Goal: Task Accomplishment & Management: Manage account settings

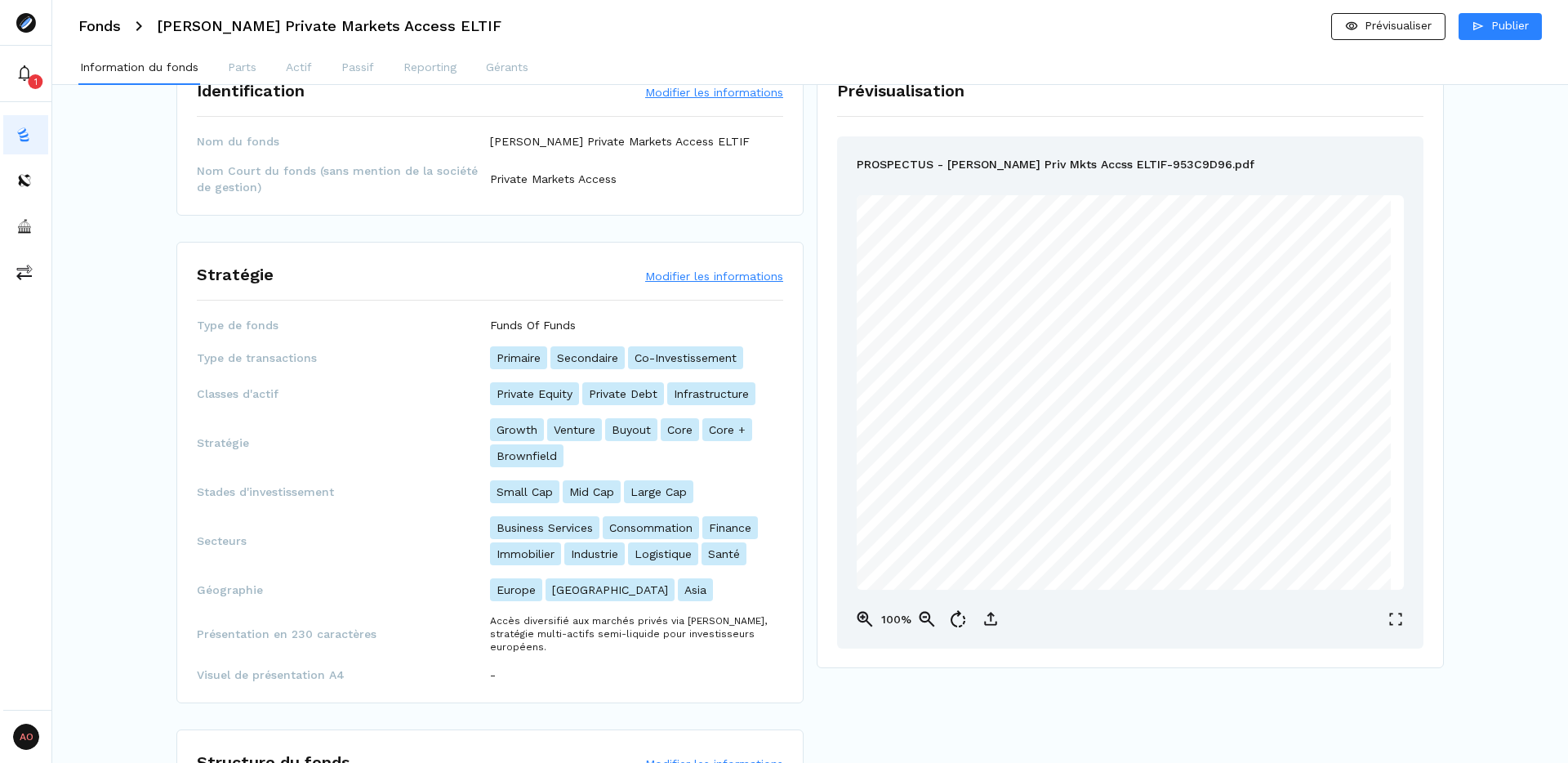
scroll to position [52, 0]
click at [706, 272] on button "Modifier les informations" at bounding box center [714, 276] width 138 height 16
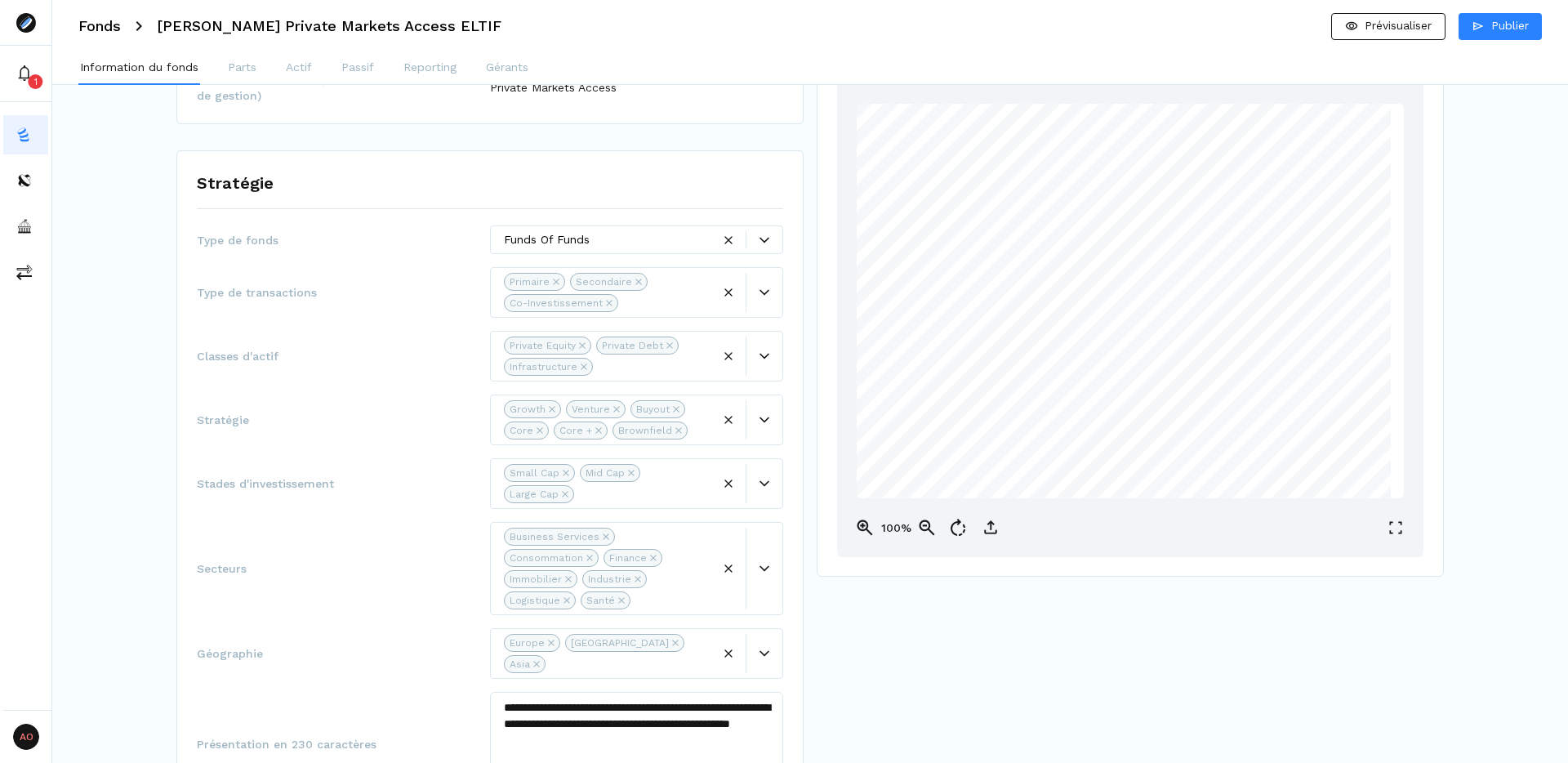
scroll to position [212, 0]
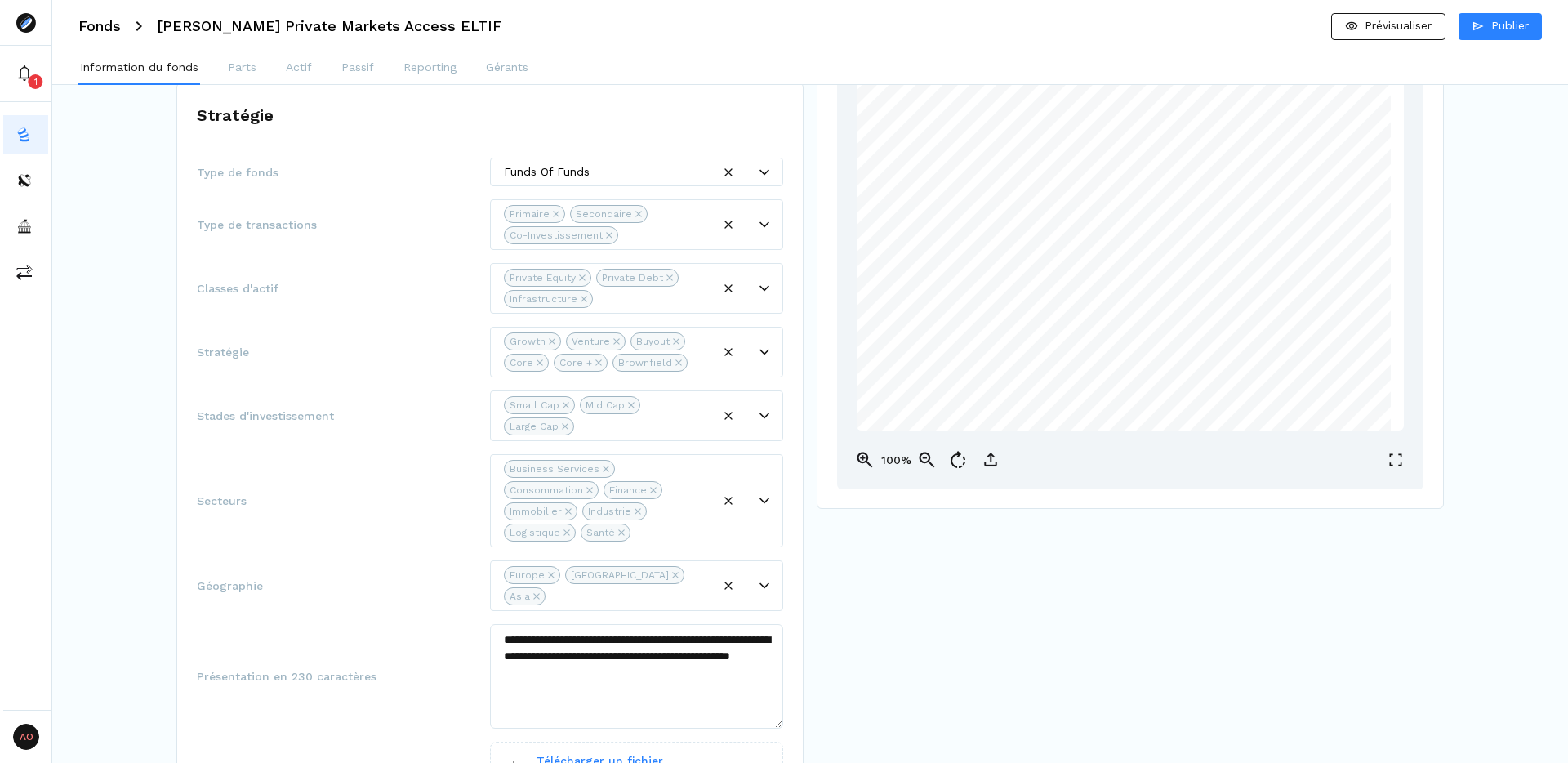
click at [537, 362] on icon "Remove Core" at bounding box center [539, 362] width 6 height 6
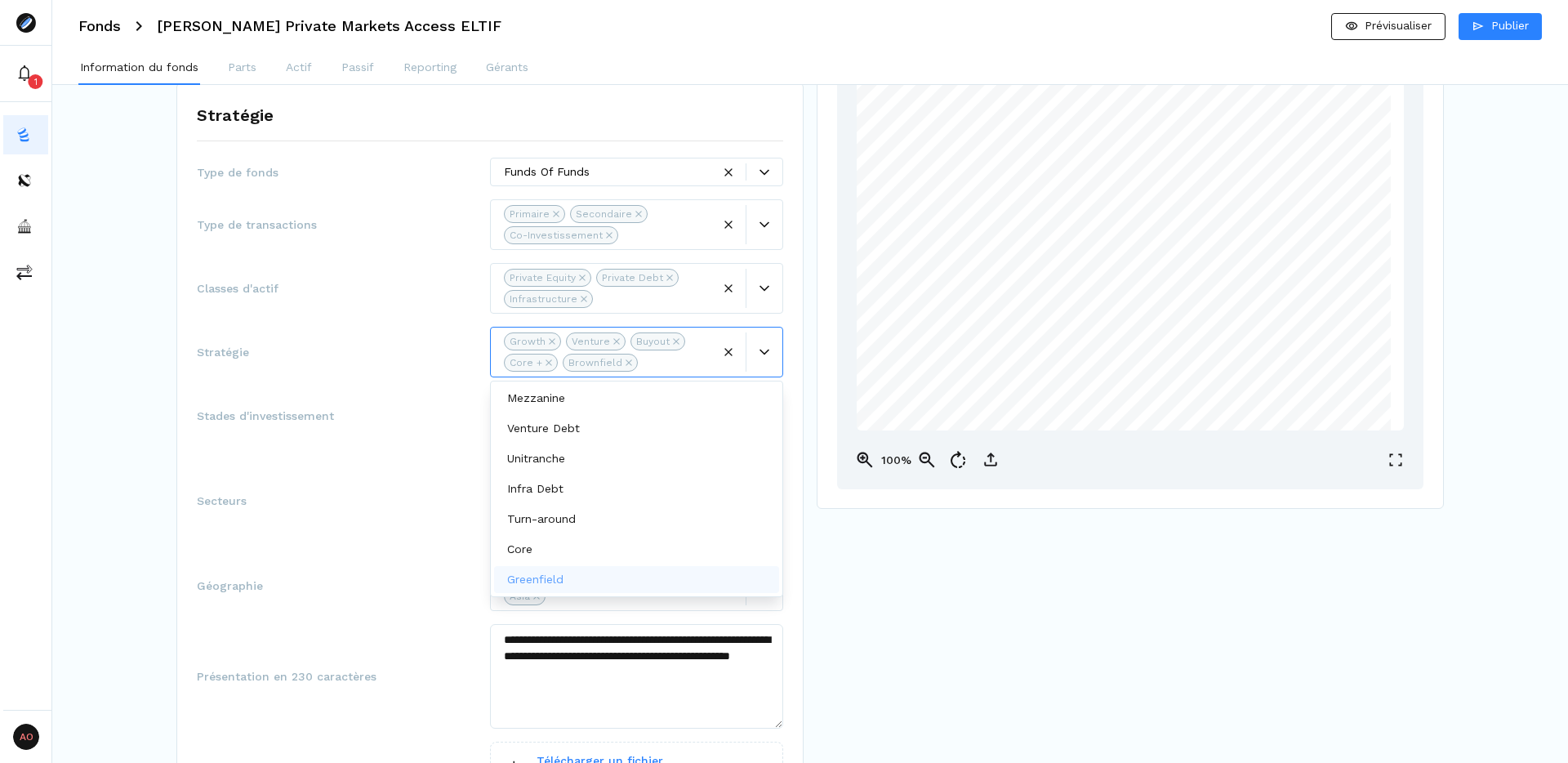
click at [546, 361] on icon "Remove Core +" at bounding box center [549, 363] width 7 height 7
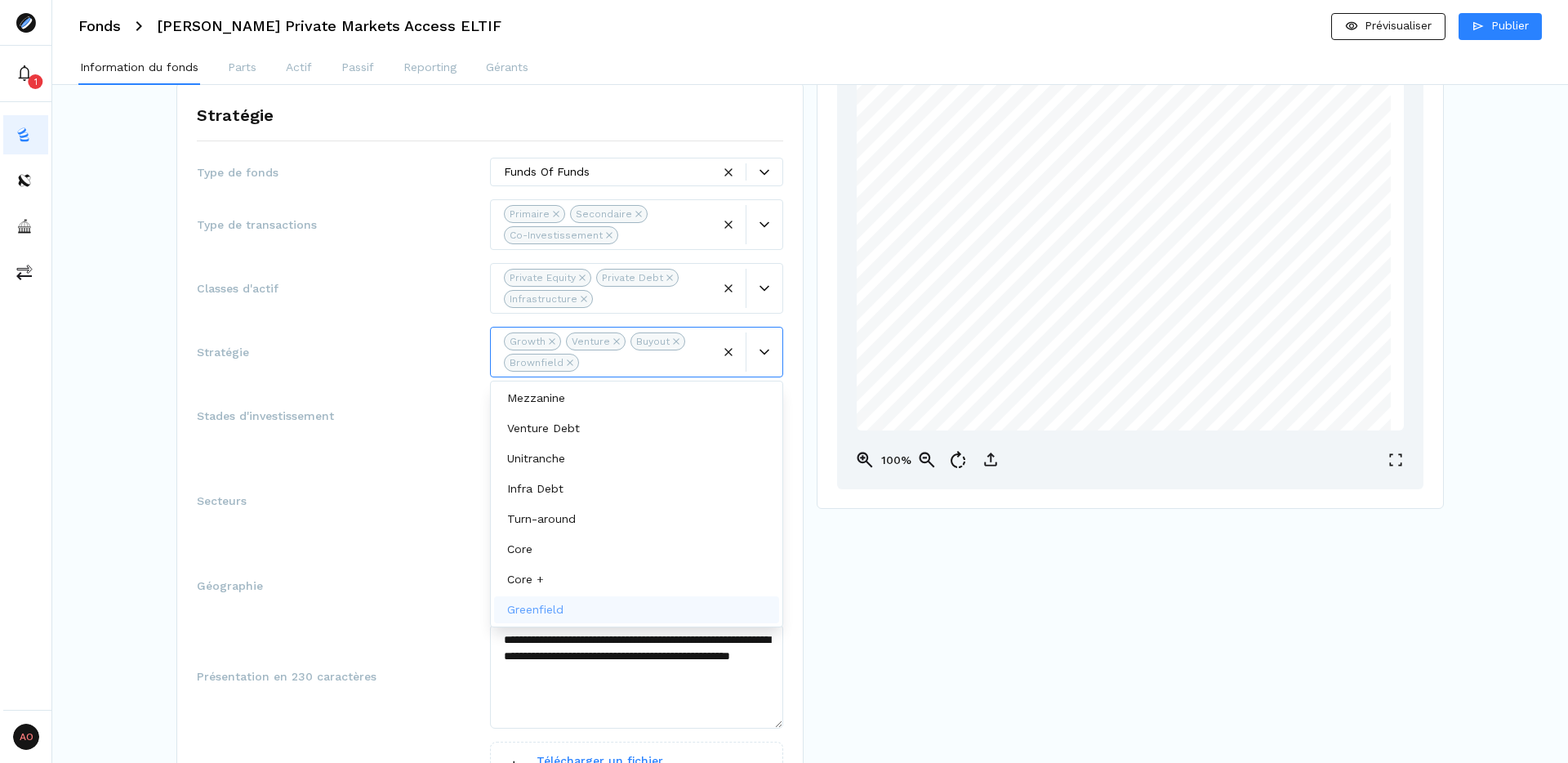
click at [570, 362] on icon "Remove Brownfield" at bounding box center [570, 363] width 7 height 7
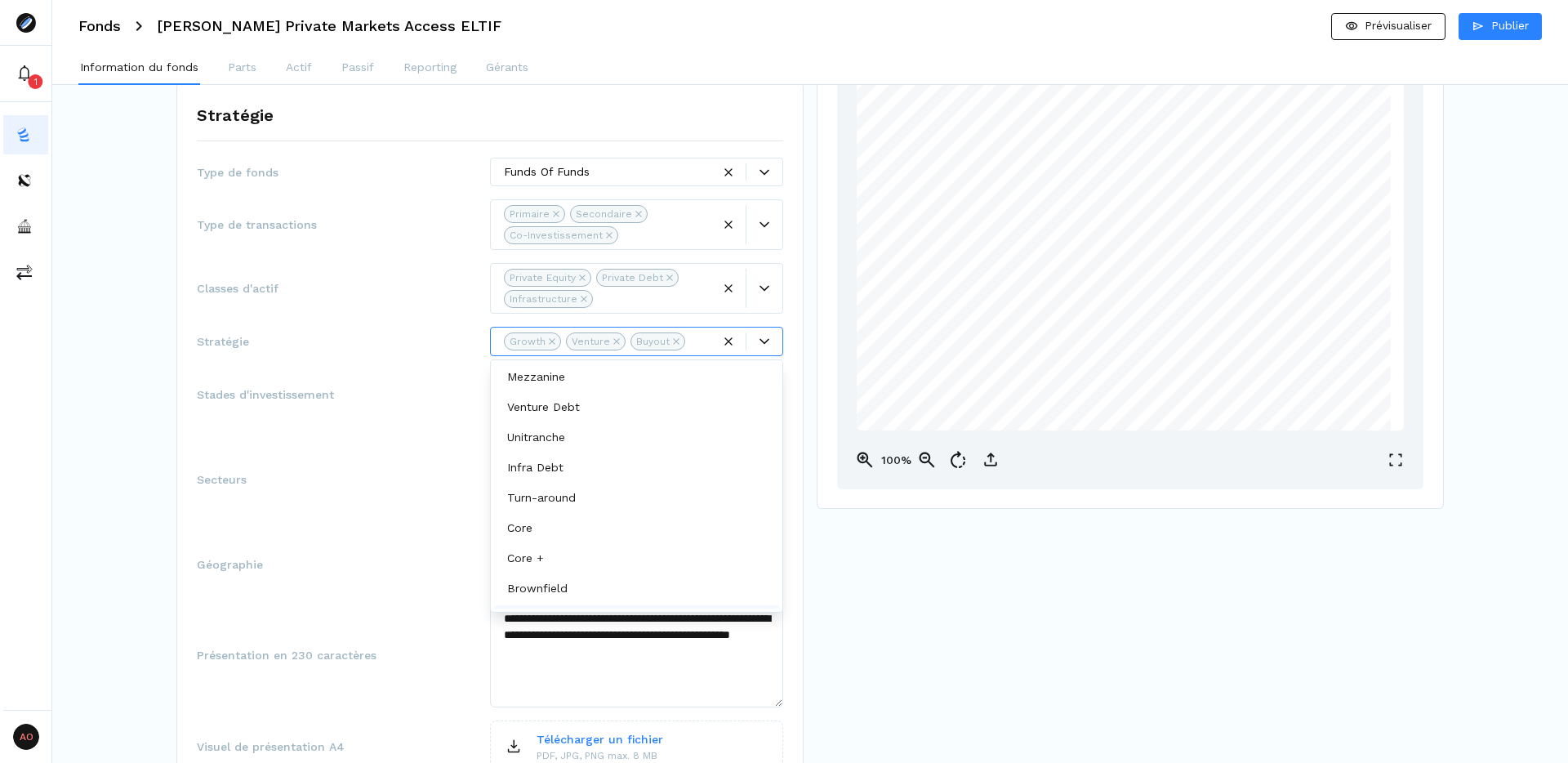
click at [614, 340] on icon "Remove Venture" at bounding box center [616, 340] width 6 height 6
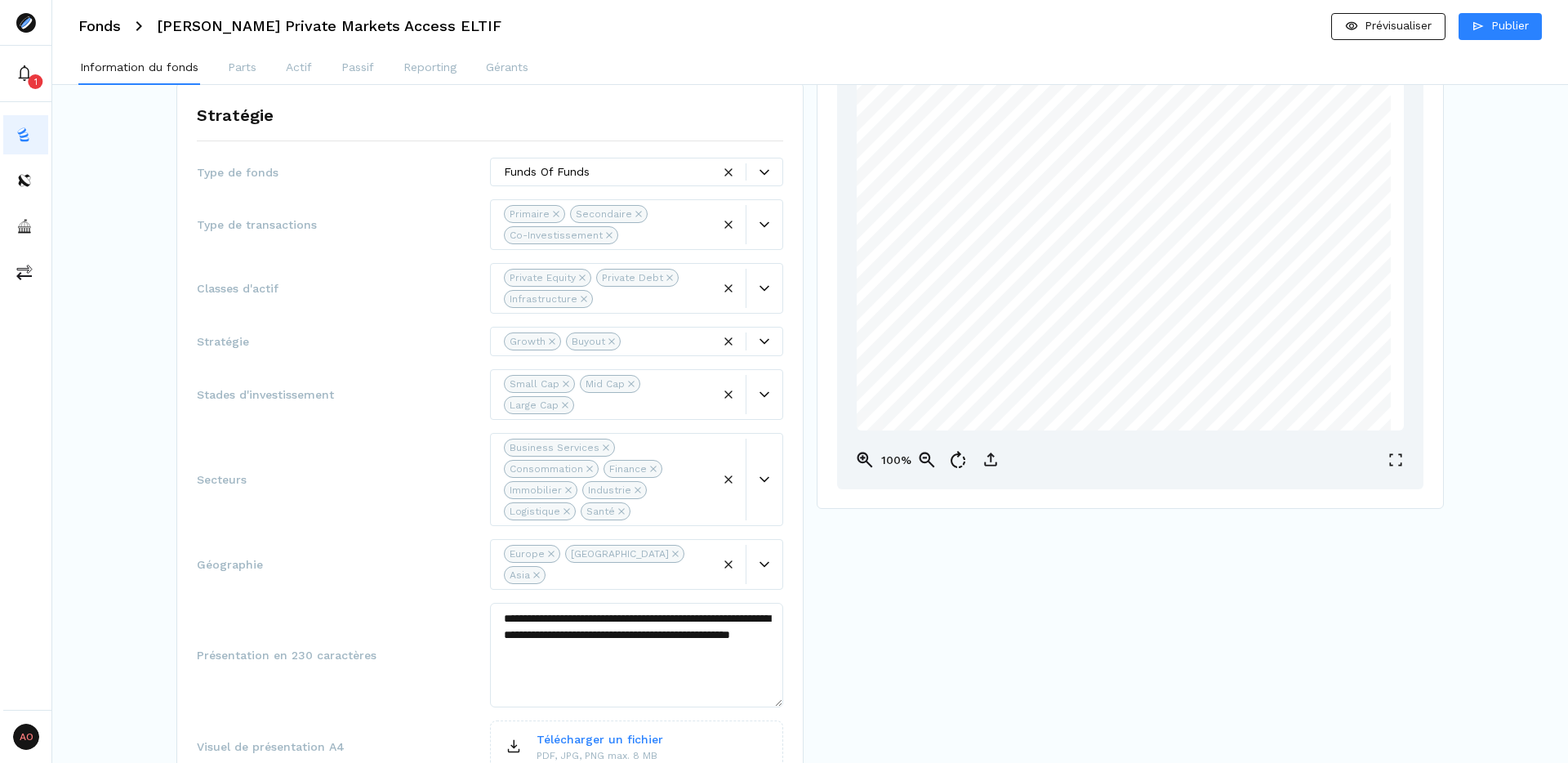
click at [395, 303] on div "Classes d'actif Private Equity Private Debt Infrastructure" at bounding box center [489, 288] width 586 height 50
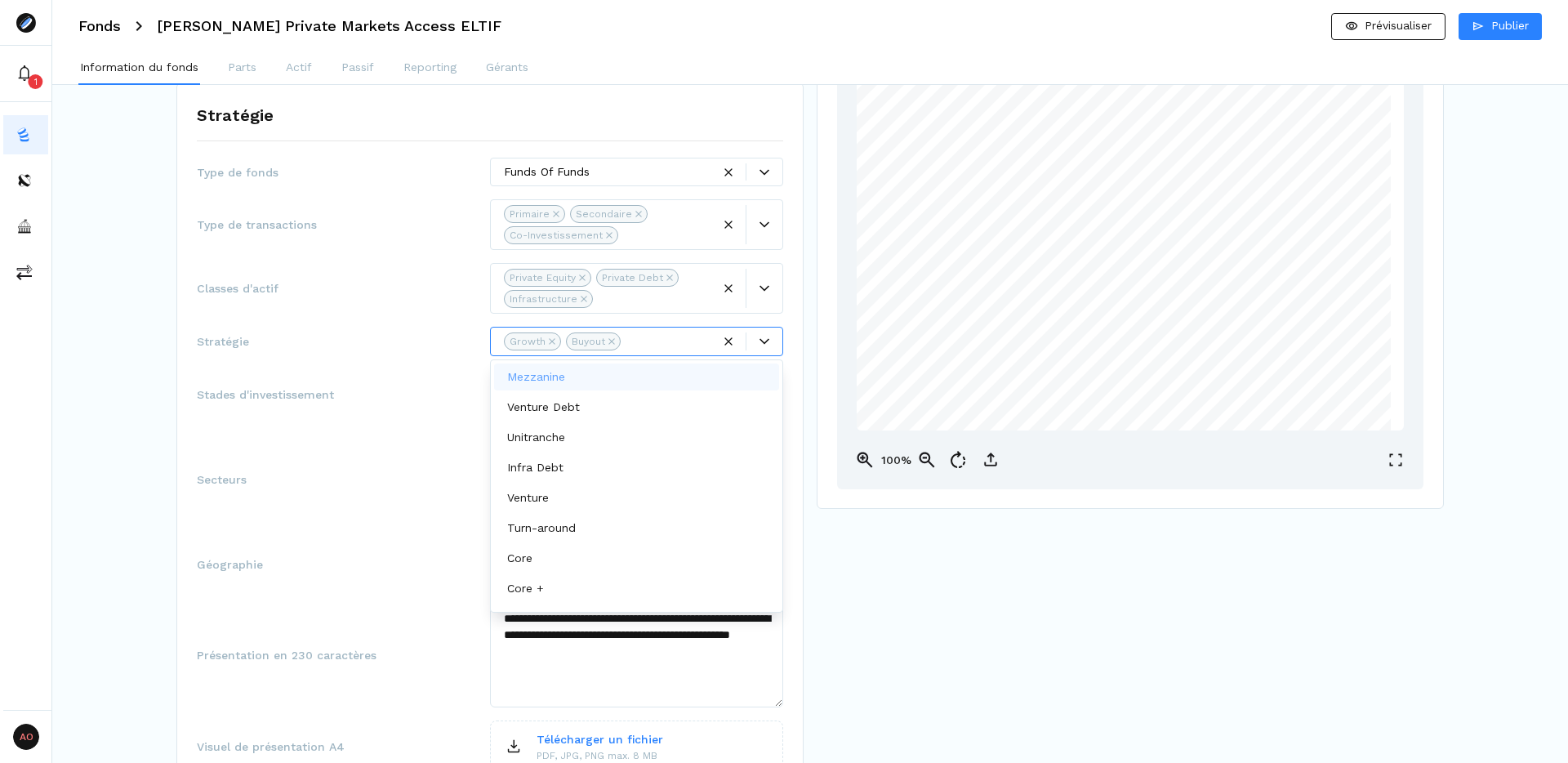
click at [766, 340] on icon at bounding box center [764, 340] width 10 height 6
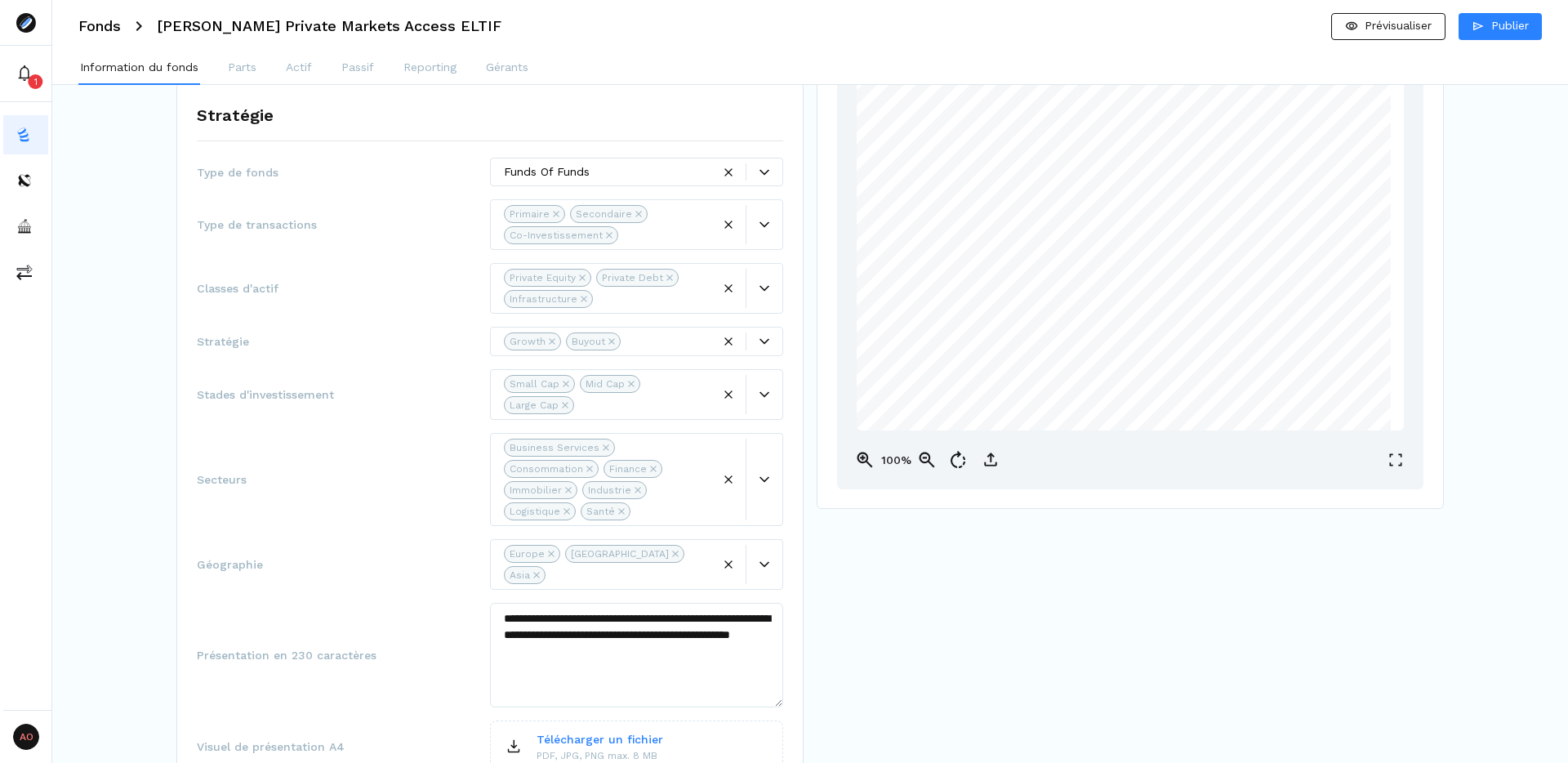
click at [340, 314] on div "**********" at bounding box center [489, 496] width 586 height 677
click at [768, 396] on icon at bounding box center [764, 394] width 10 height 10
click at [609, 407] on div at bounding box center [645, 405] width 133 height 17
type input "*"
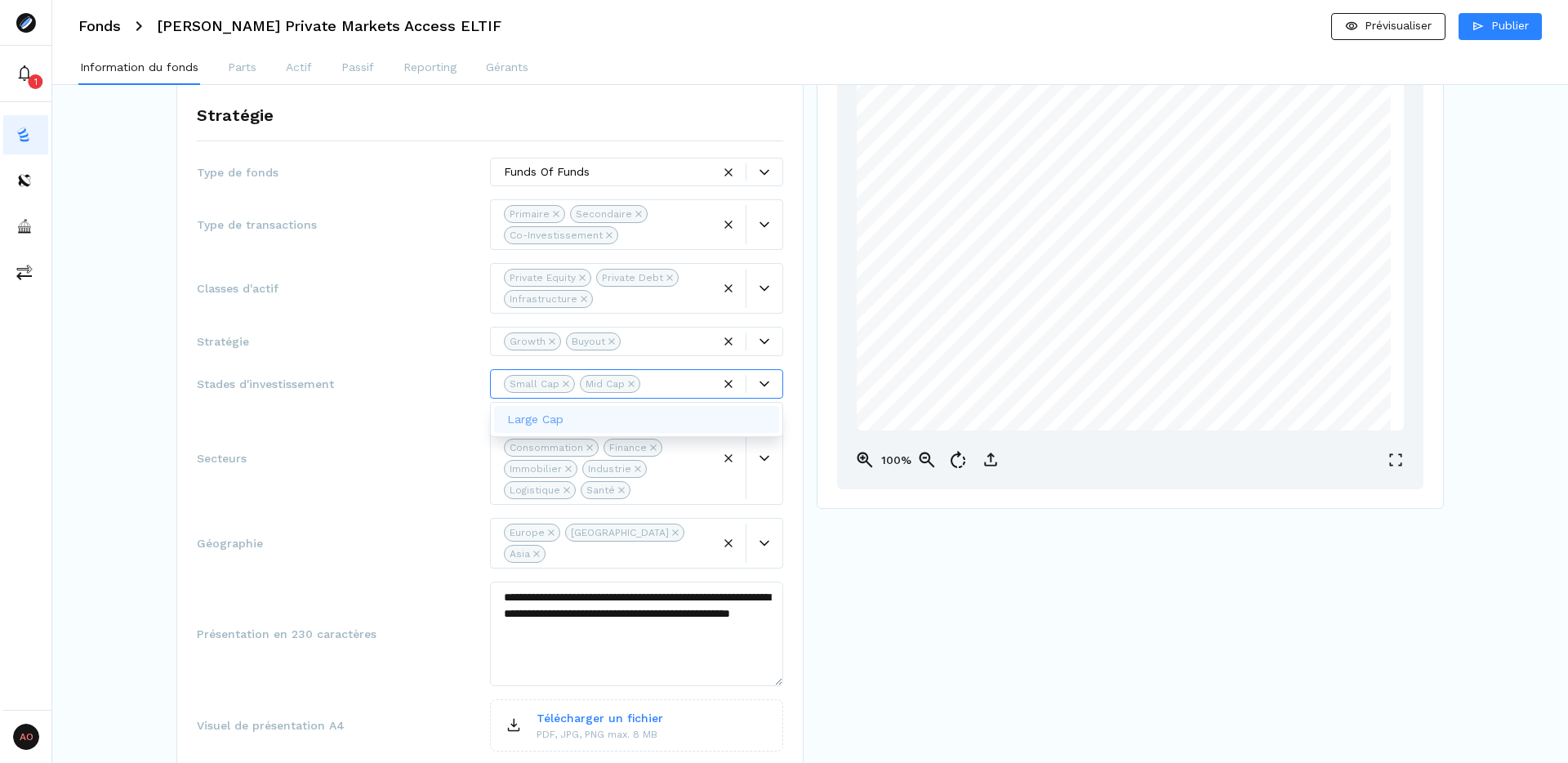
click at [770, 378] on div at bounding box center [764, 383] width 36 height 10
click at [567, 425] on div "Large Cap" at bounding box center [539, 419] width 63 height 17
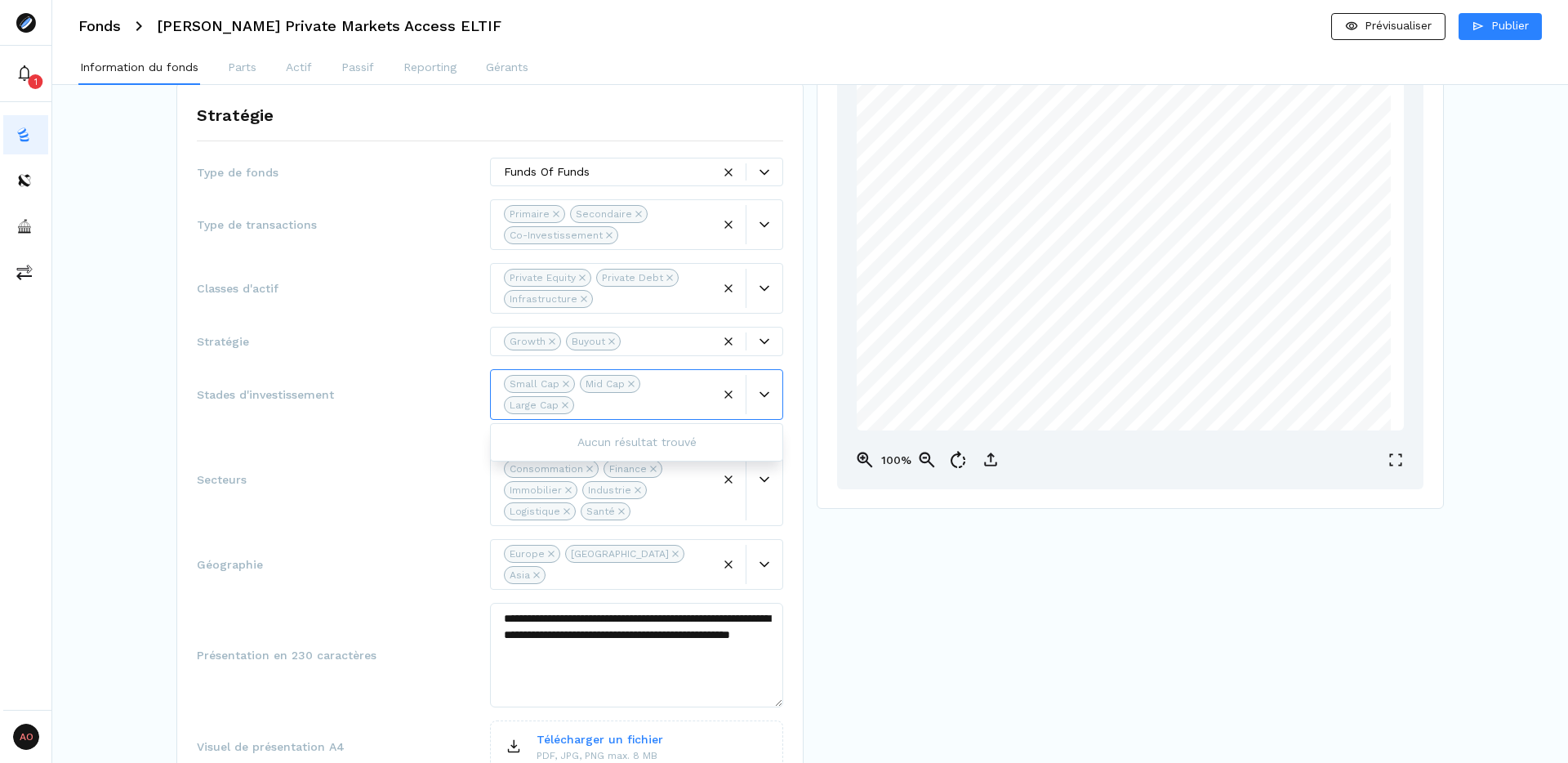
click at [350, 392] on span "Stades d'investissement" at bounding box center [343, 394] width 293 height 16
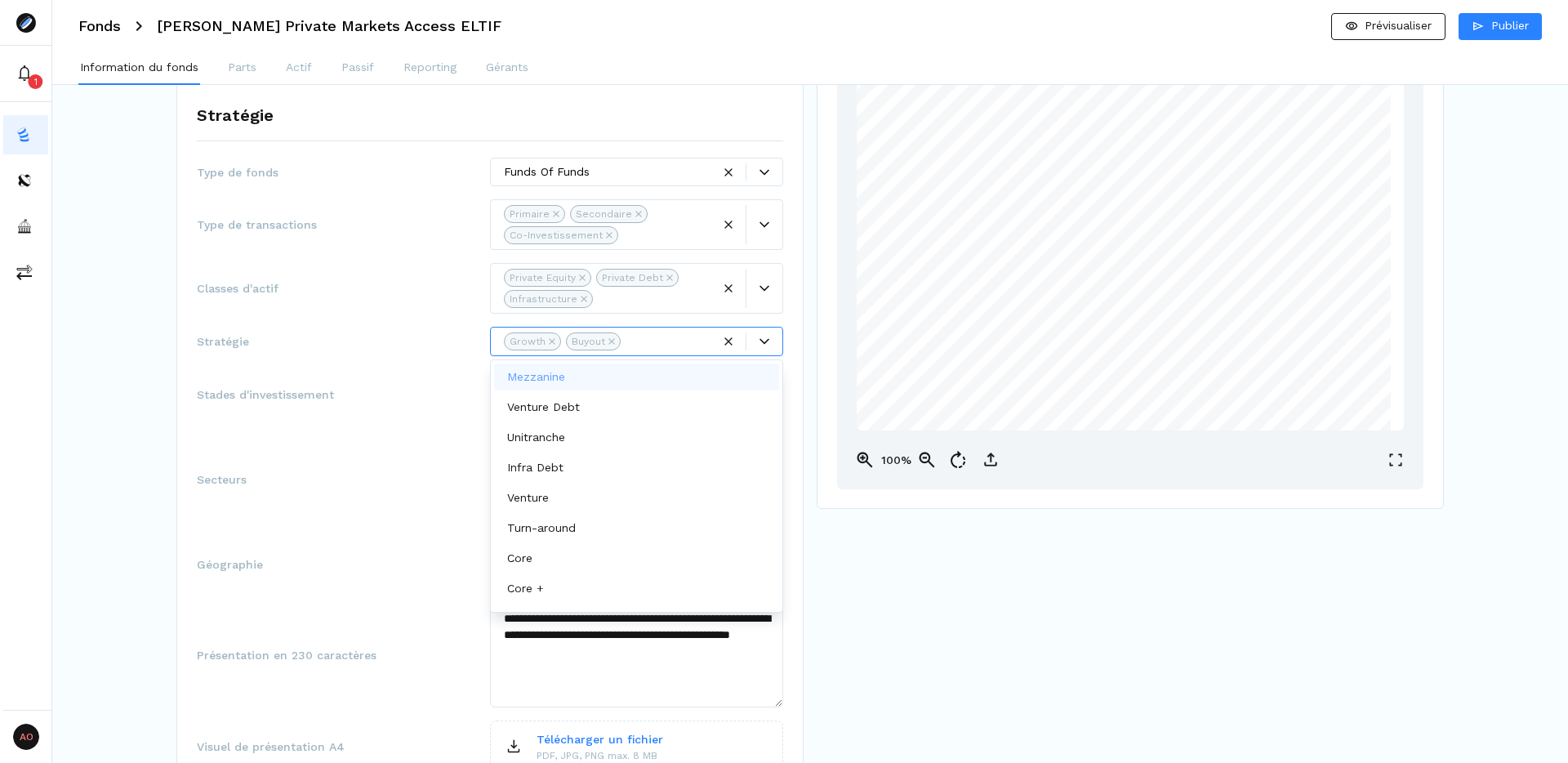
click at [765, 342] on icon at bounding box center [764, 340] width 10 height 6
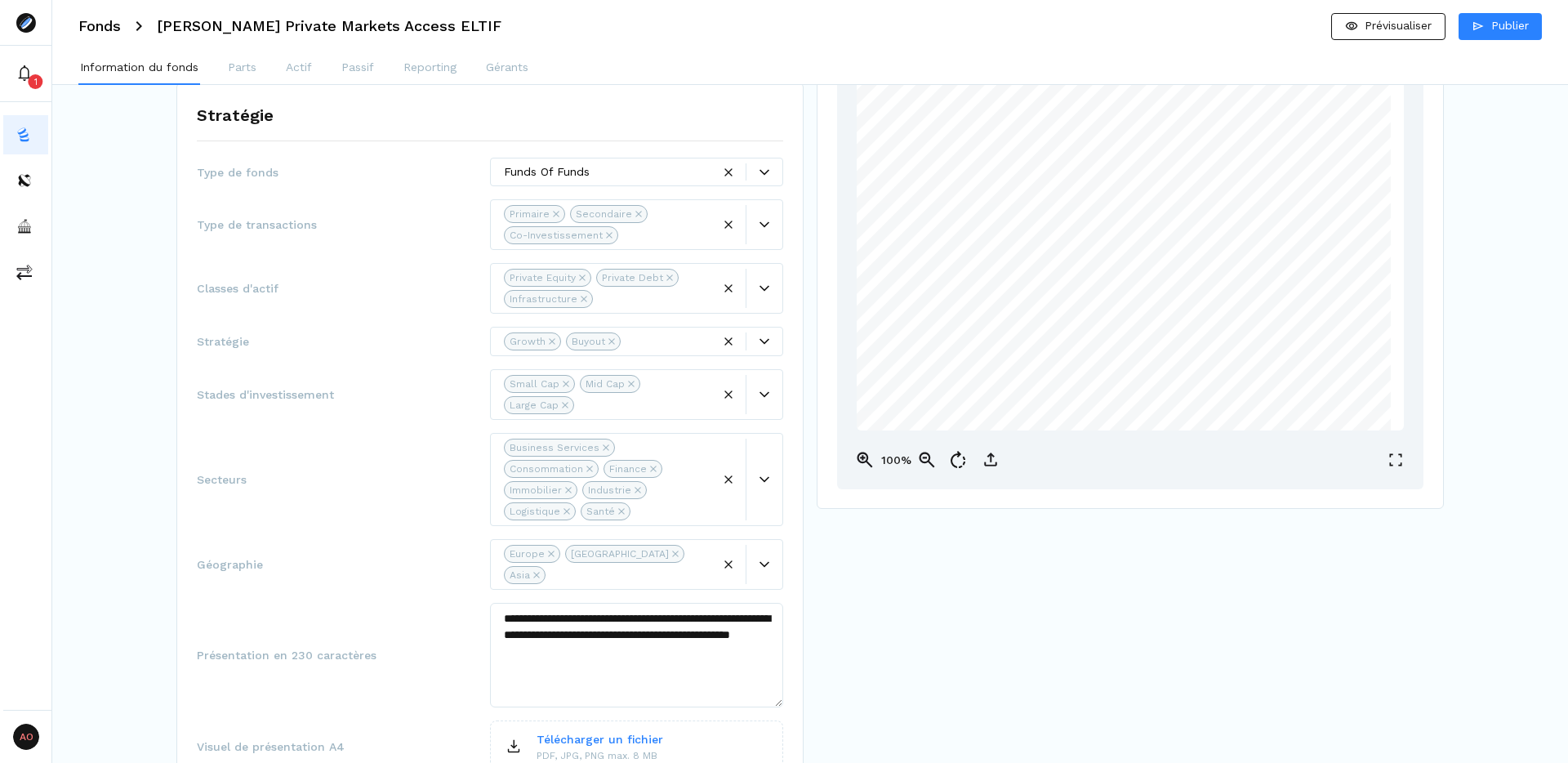
click at [342, 367] on div "**********" at bounding box center [489, 496] width 586 height 677
click at [763, 290] on icon at bounding box center [764, 288] width 10 height 10
click at [672, 276] on div "Private Debt" at bounding box center [637, 277] width 82 height 18
click at [667, 276] on icon "Remove Private Debt" at bounding box center [669, 277] width 6 height 6
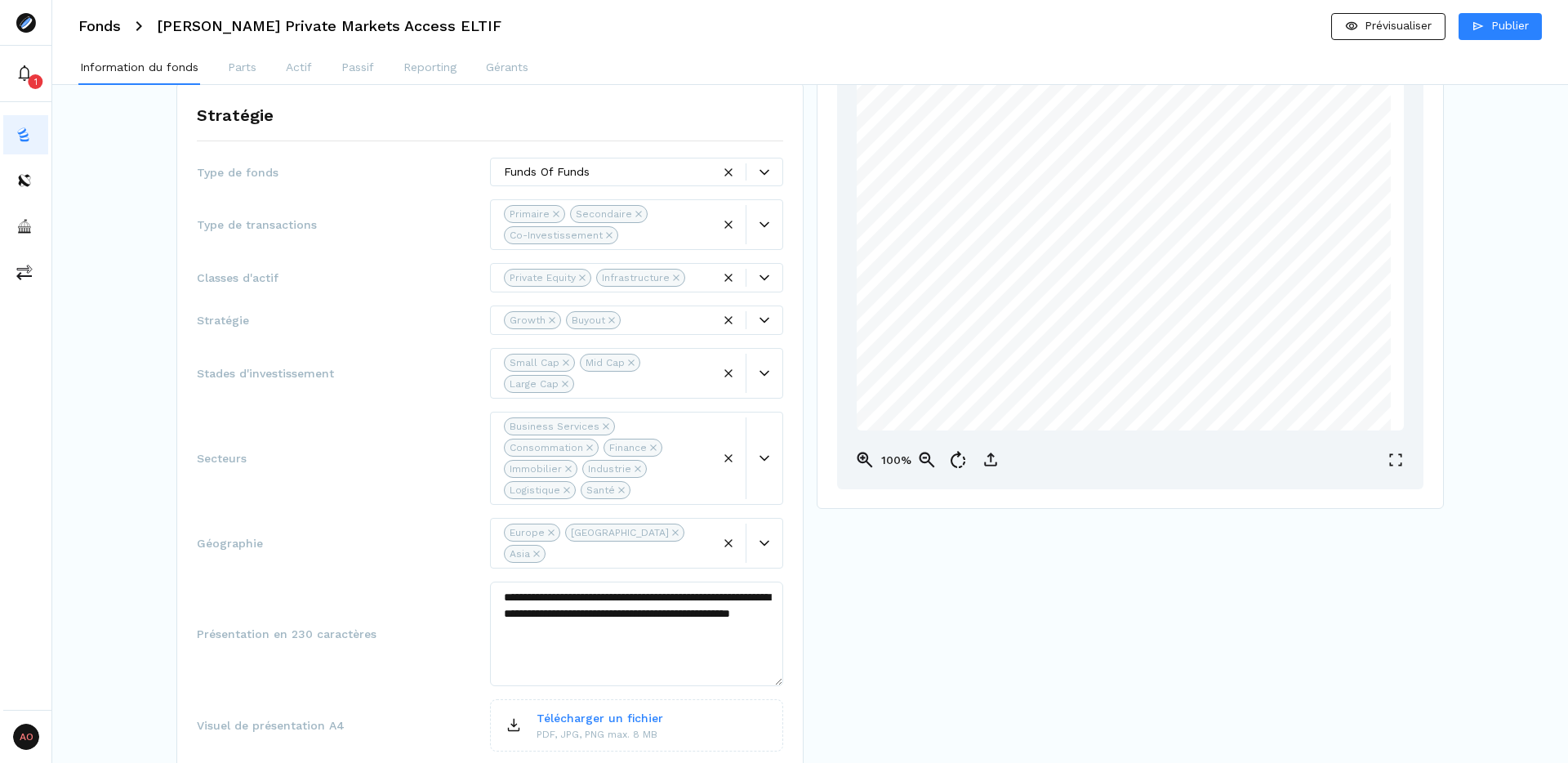
click at [381, 317] on span "Stratégie" at bounding box center [343, 320] width 293 height 16
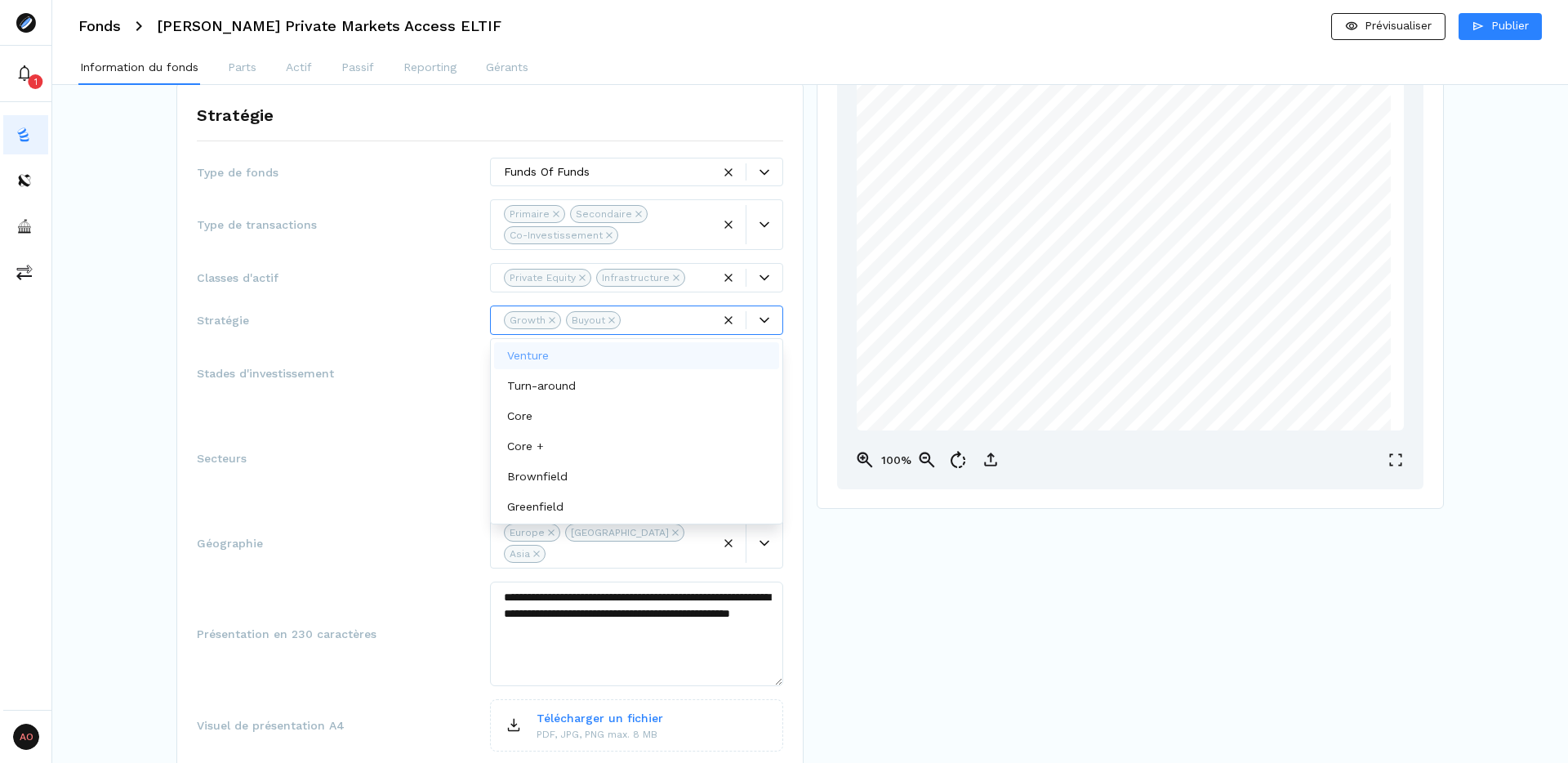
click at [769, 315] on div at bounding box center [764, 320] width 36 height 10
click at [579, 349] on div "Venture" at bounding box center [636, 355] width 285 height 27
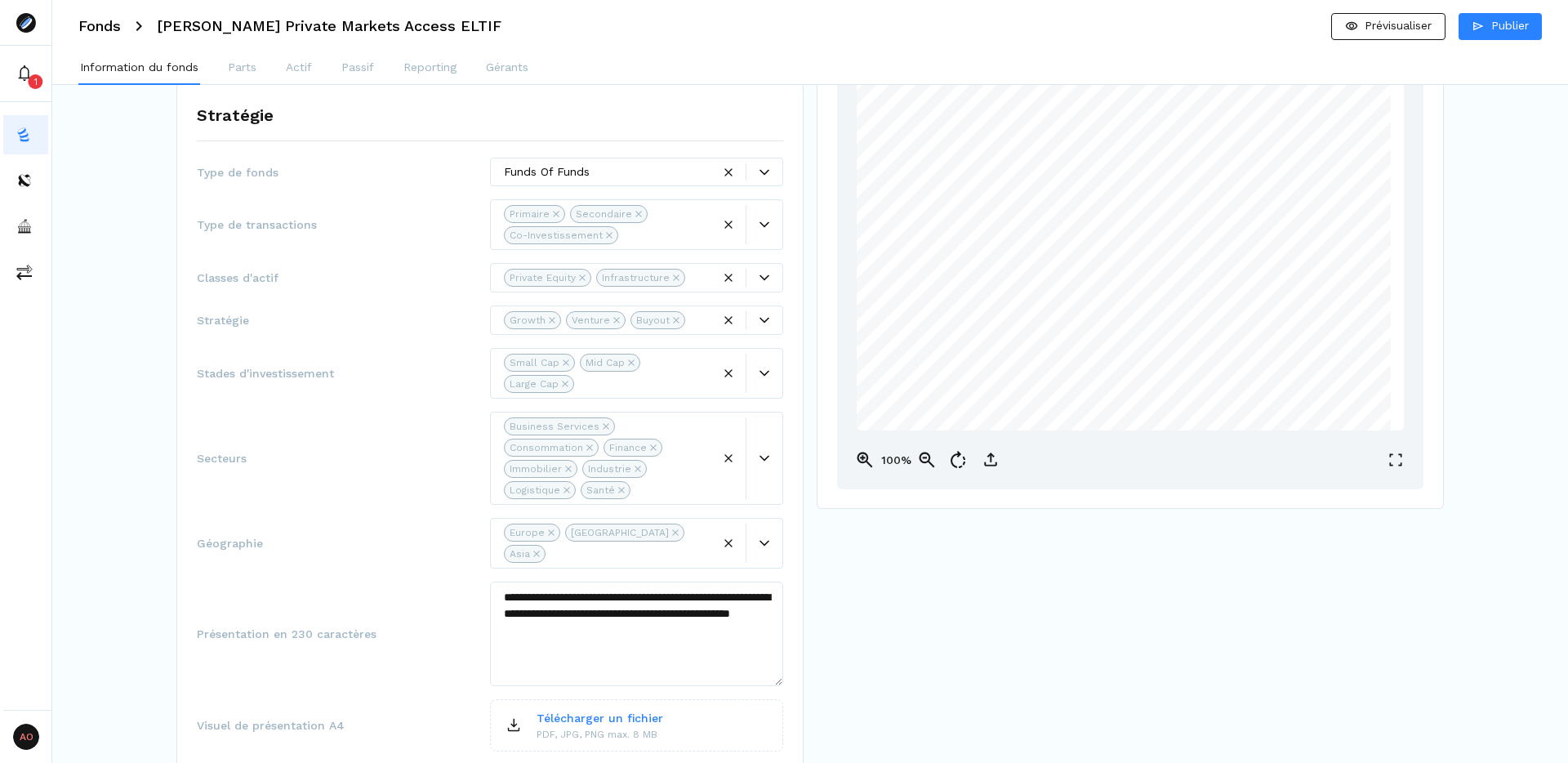
click at [358, 364] on div "Stades d'investissement Small Cap Mid Cap Large Cap" at bounding box center [489, 373] width 586 height 50
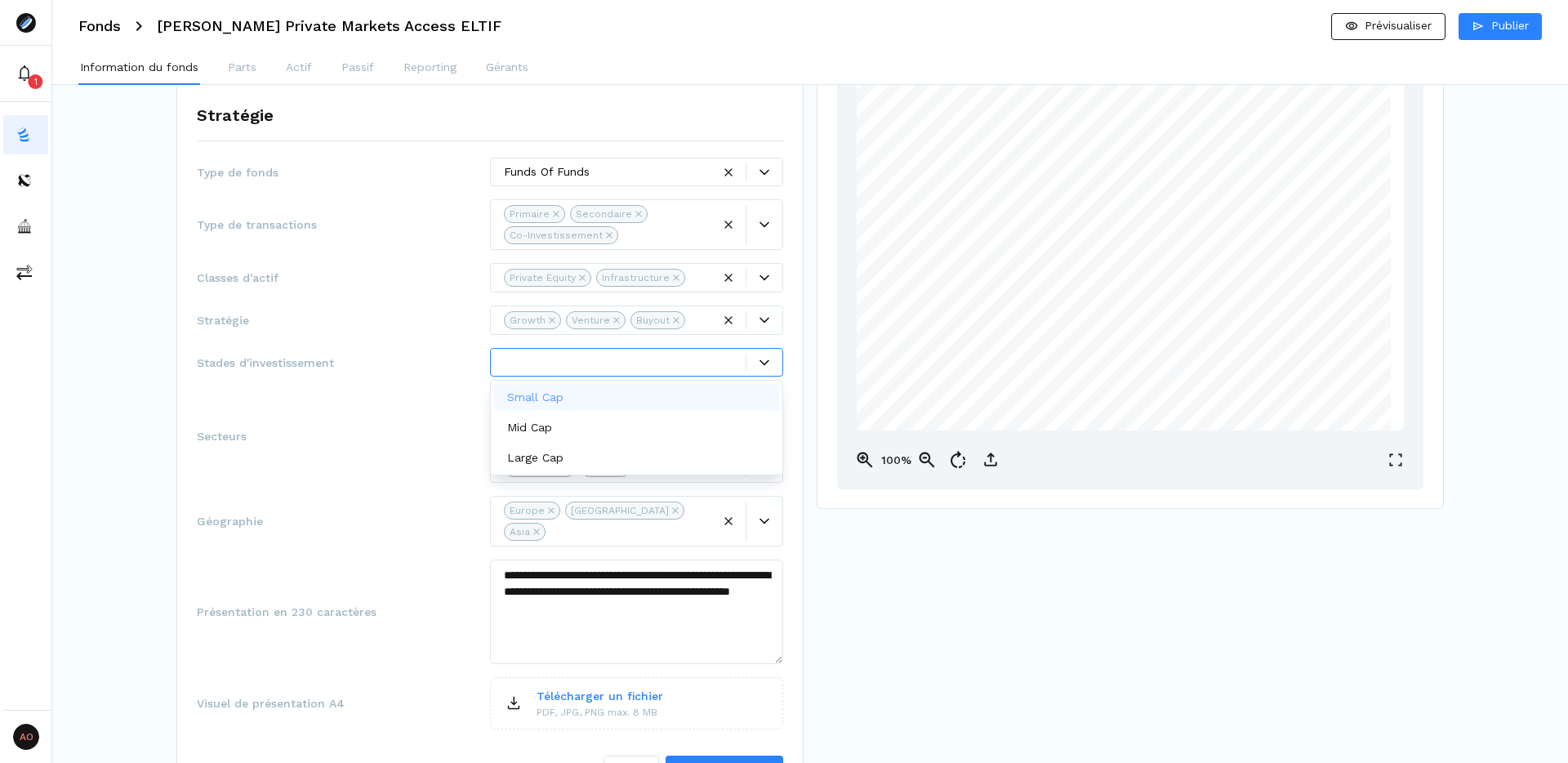
click at [344, 428] on span "Secteurs" at bounding box center [343, 436] width 293 height 16
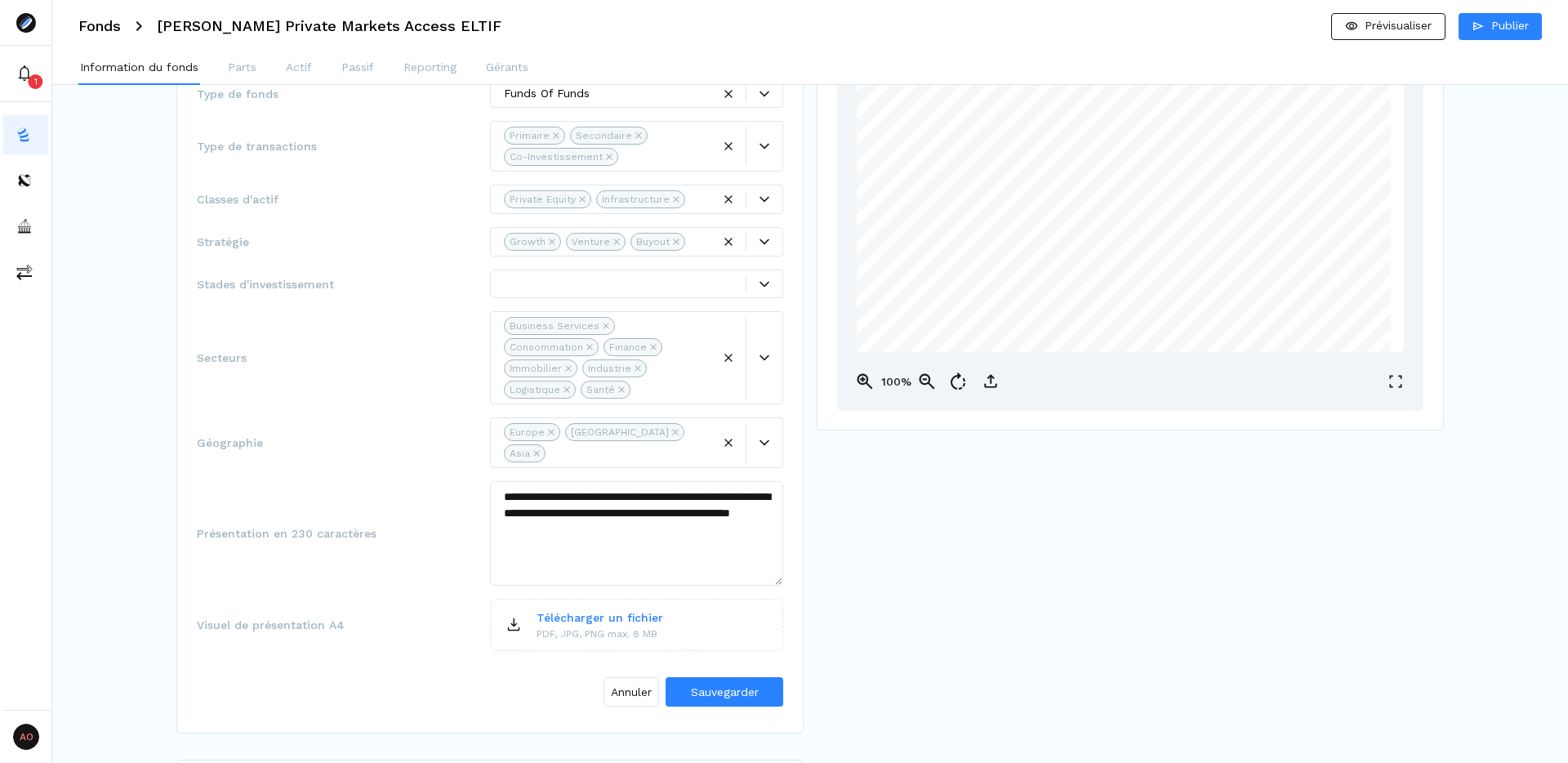
scroll to position [312, 0]
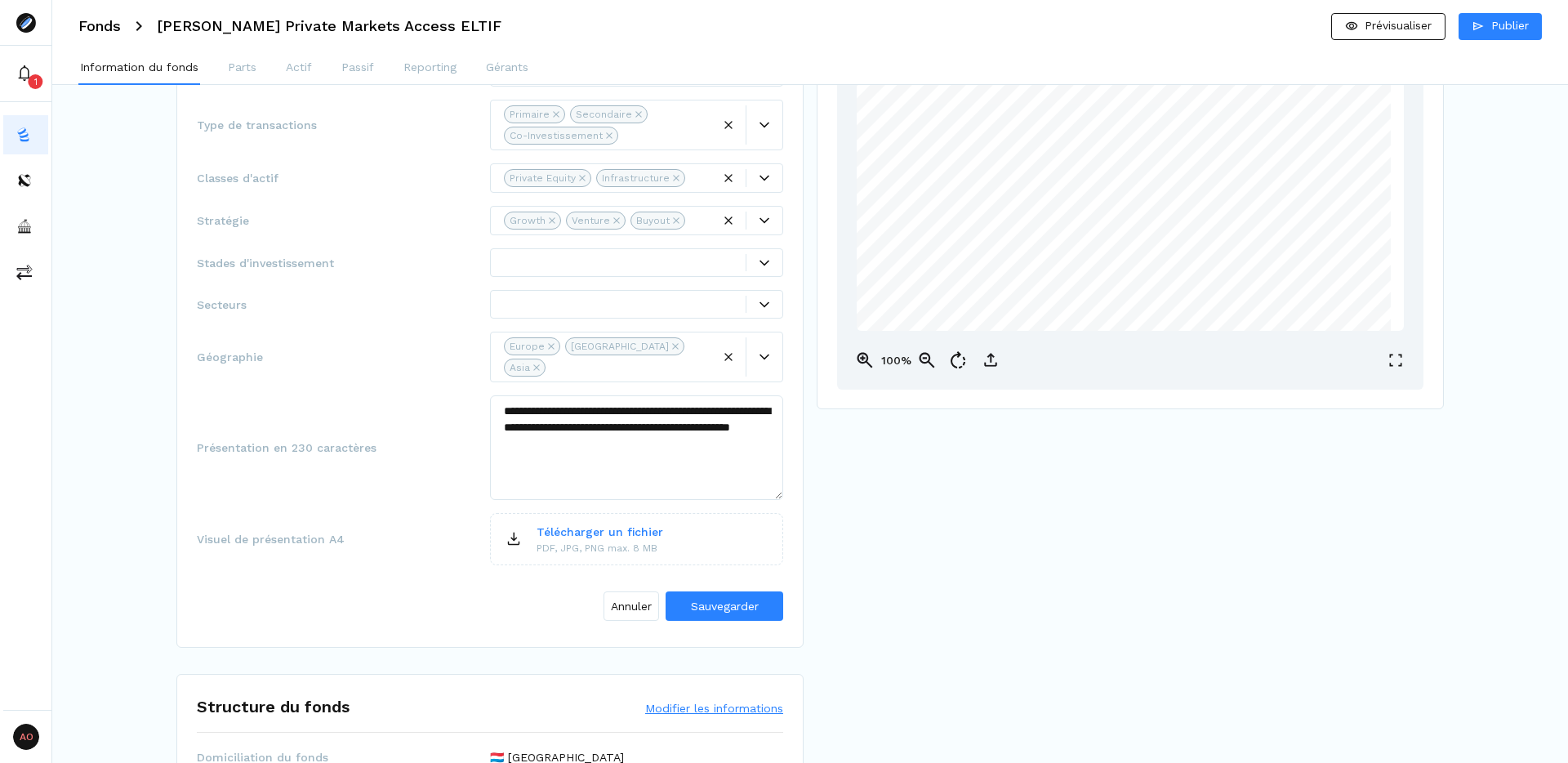
click at [738, 271] on div at bounding box center [637, 262] width 293 height 29
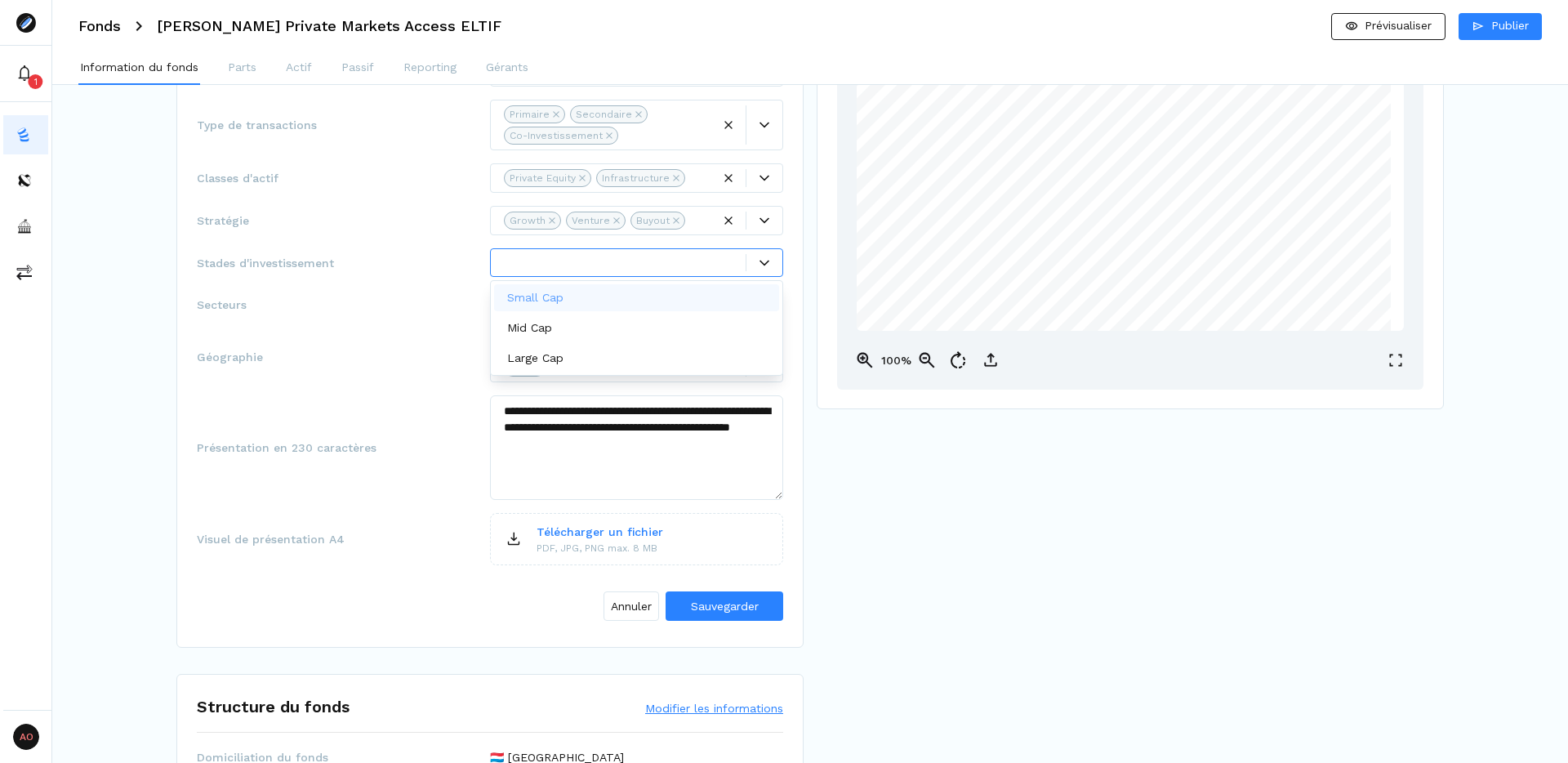
click at [388, 291] on div "Secteurs" at bounding box center [489, 304] width 586 height 29
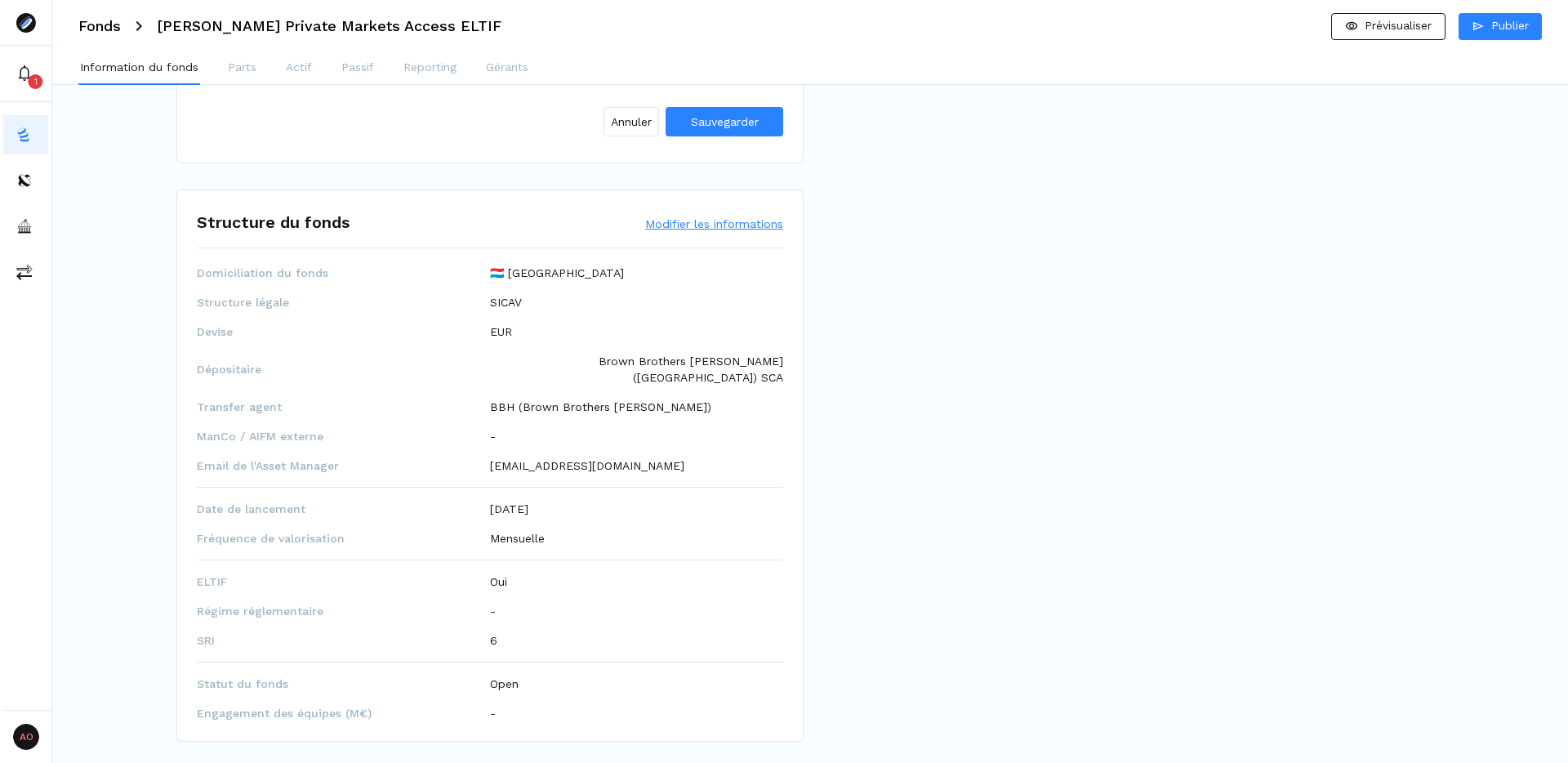
scroll to position [548, 0]
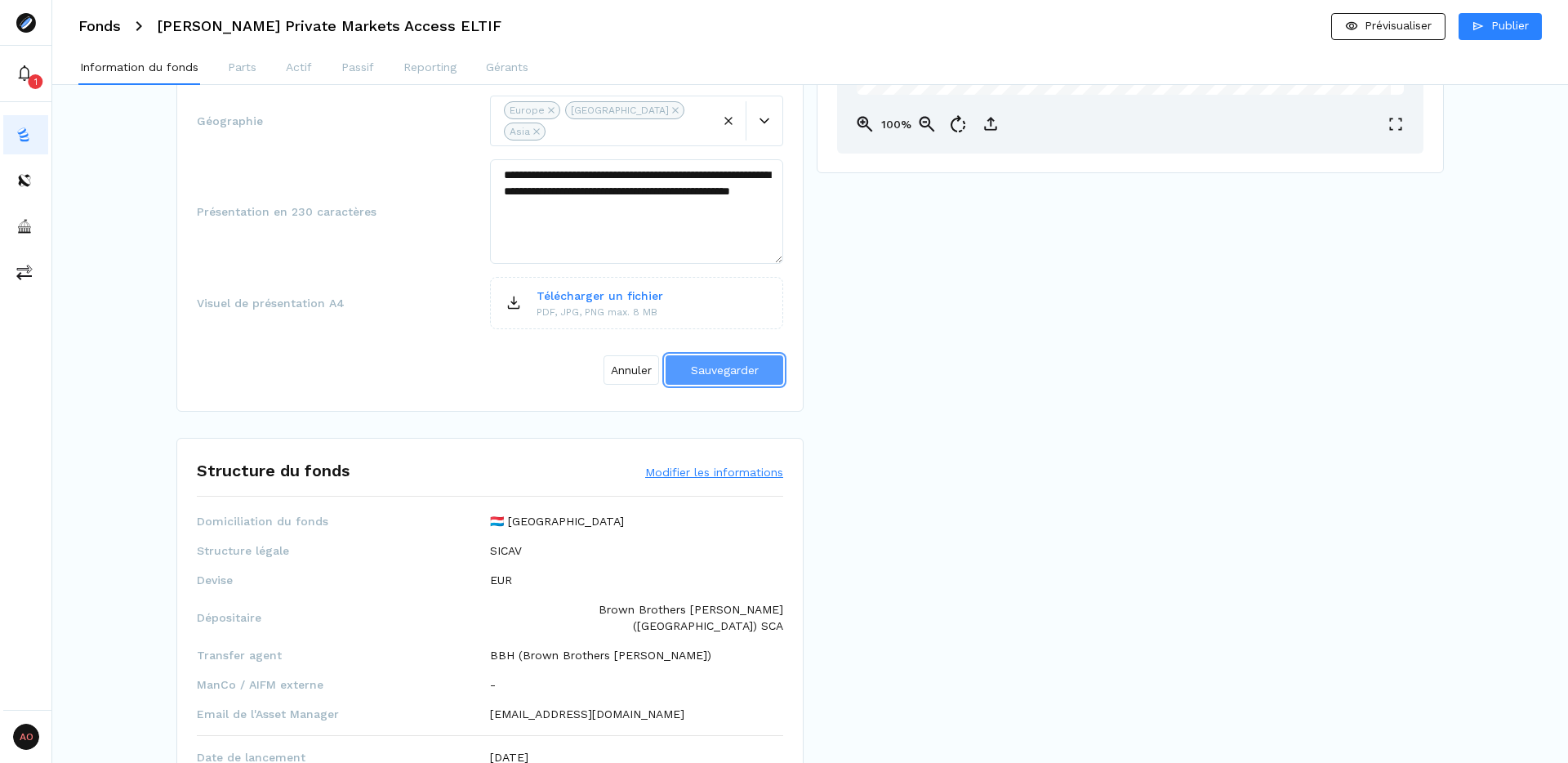
click at [739, 364] on span "Sauvegarder" at bounding box center [725, 370] width 68 height 13
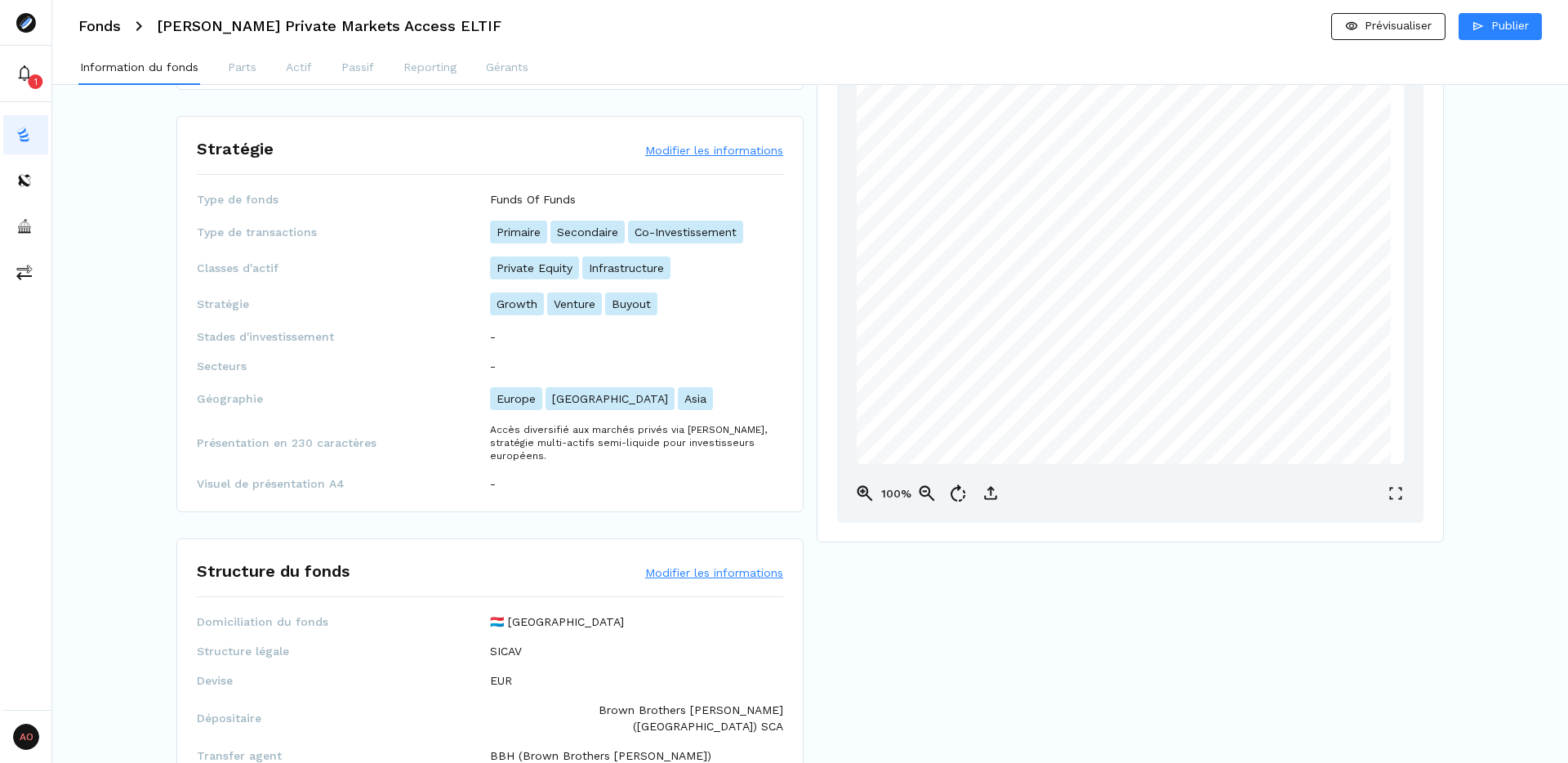
scroll to position [0, 0]
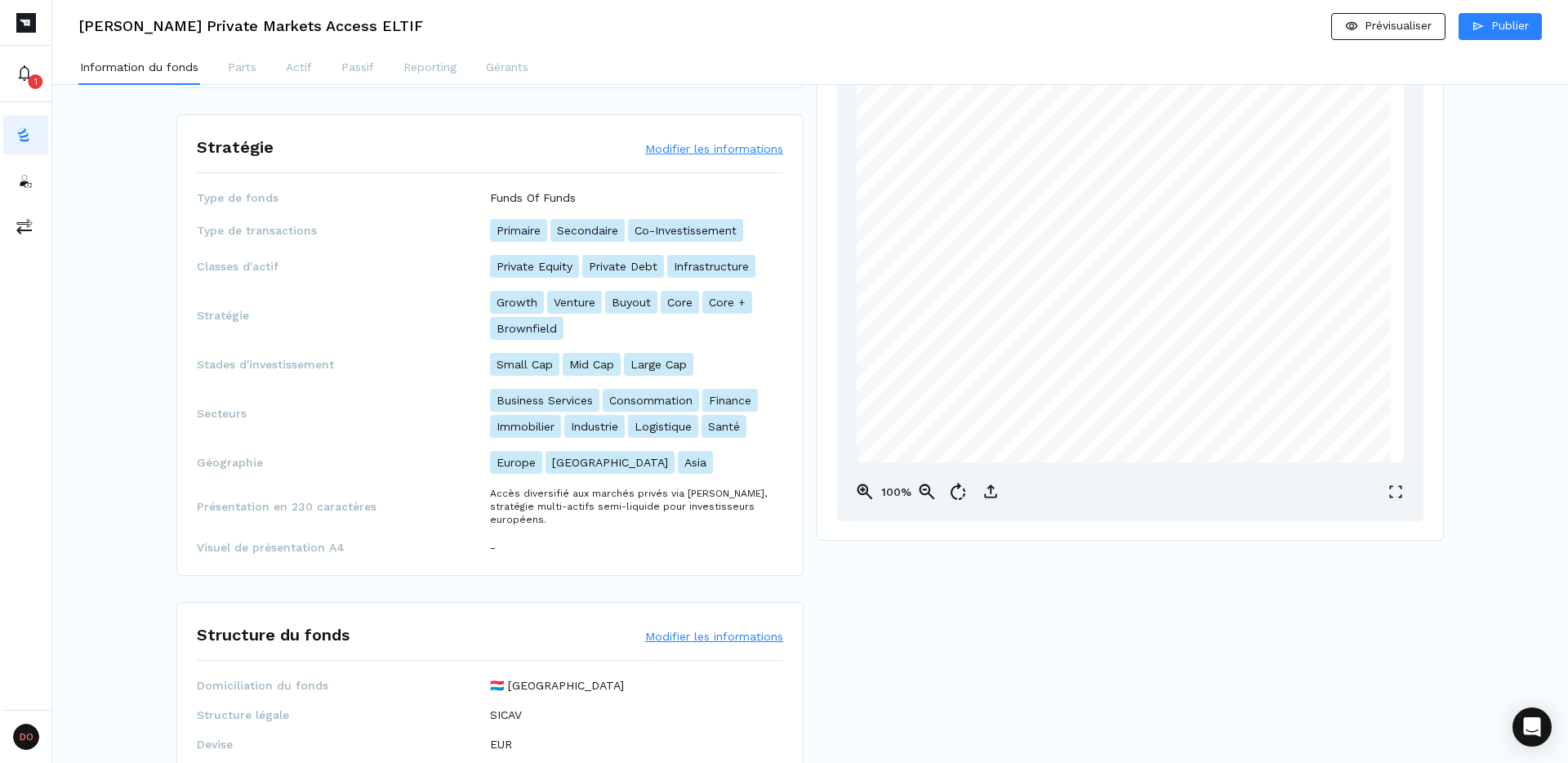
scroll to position [195, 0]
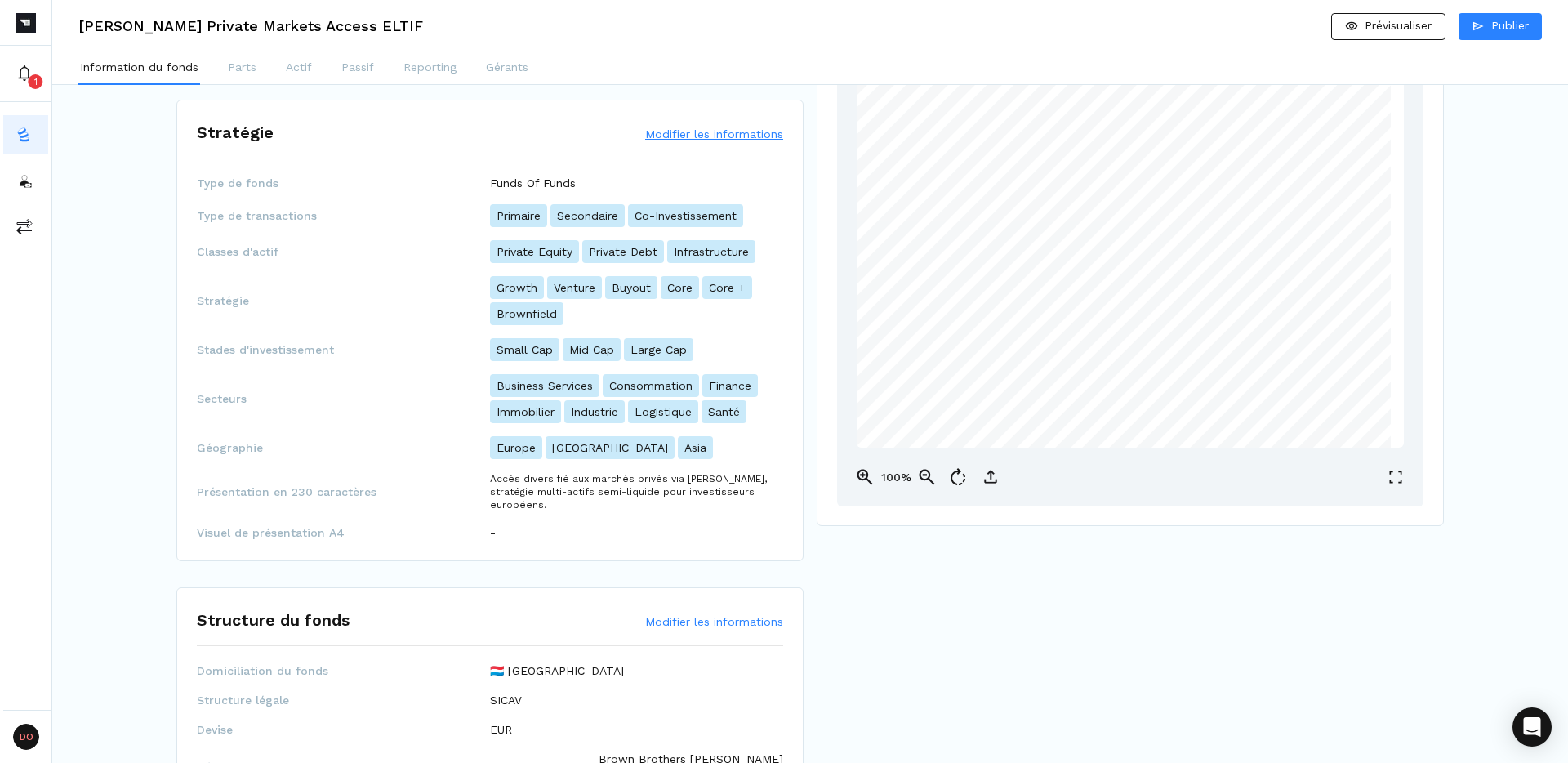
click at [712, 131] on button "Modifier les informations" at bounding box center [714, 133] width 138 height 16
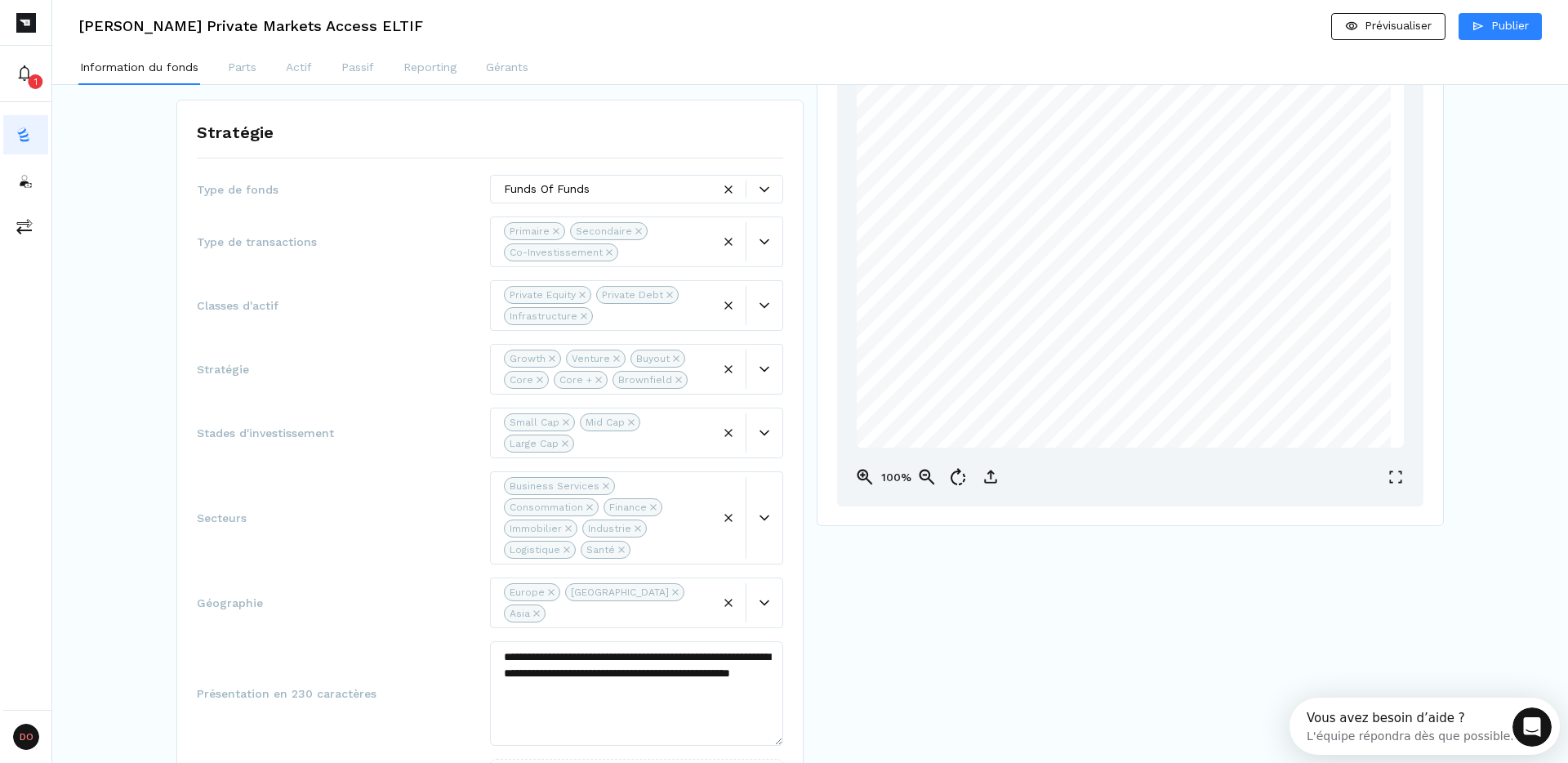
scroll to position [0, 0]
click at [668, 295] on icon "Remove Private Debt" at bounding box center [669, 294] width 6 height 6
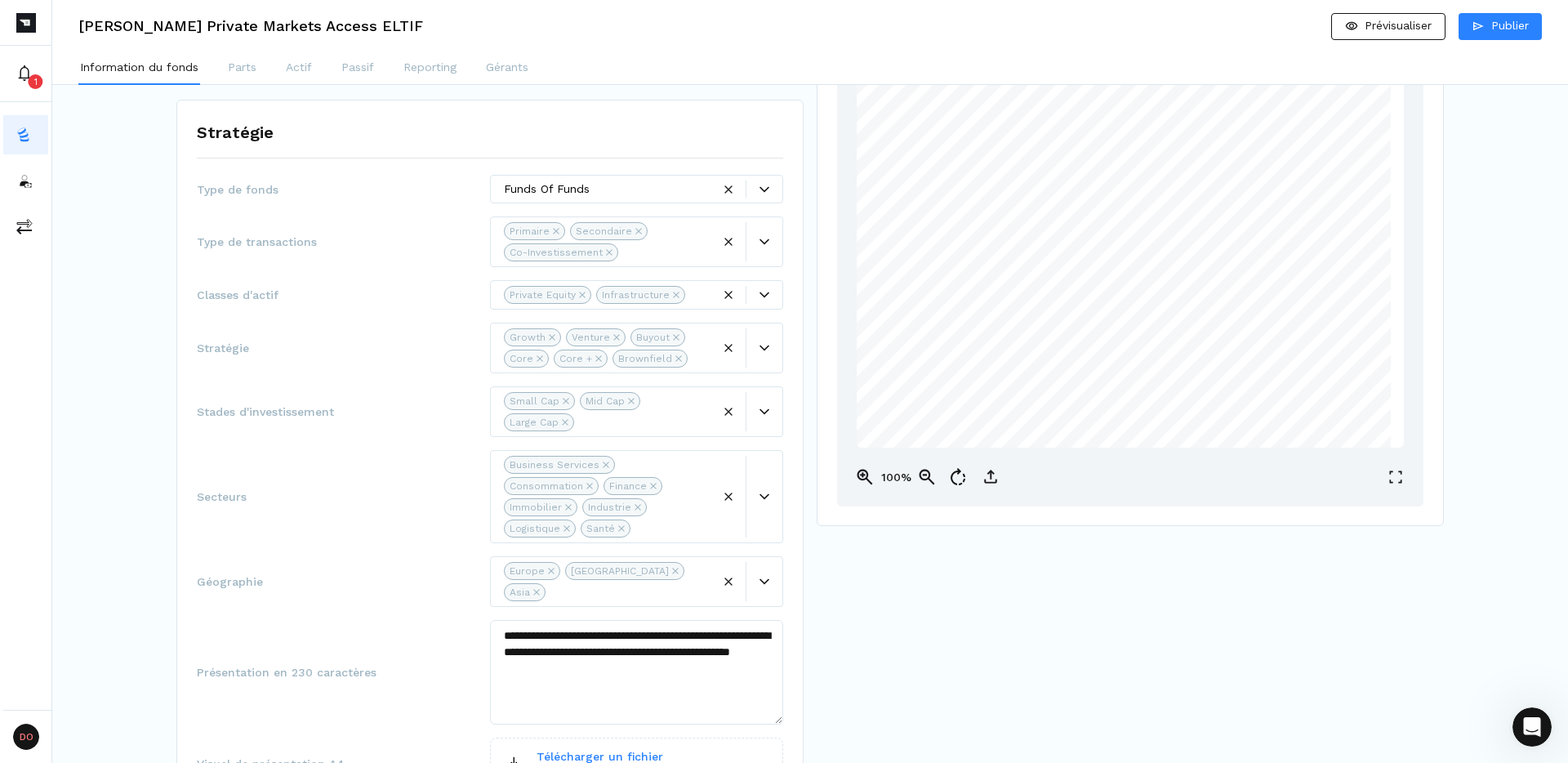
click at [536, 355] on icon "Remove Core" at bounding box center [540, 359] width 7 height 7
click at [548, 356] on icon "Remove Core +" at bounding box center [549, 359] width 7 height 7
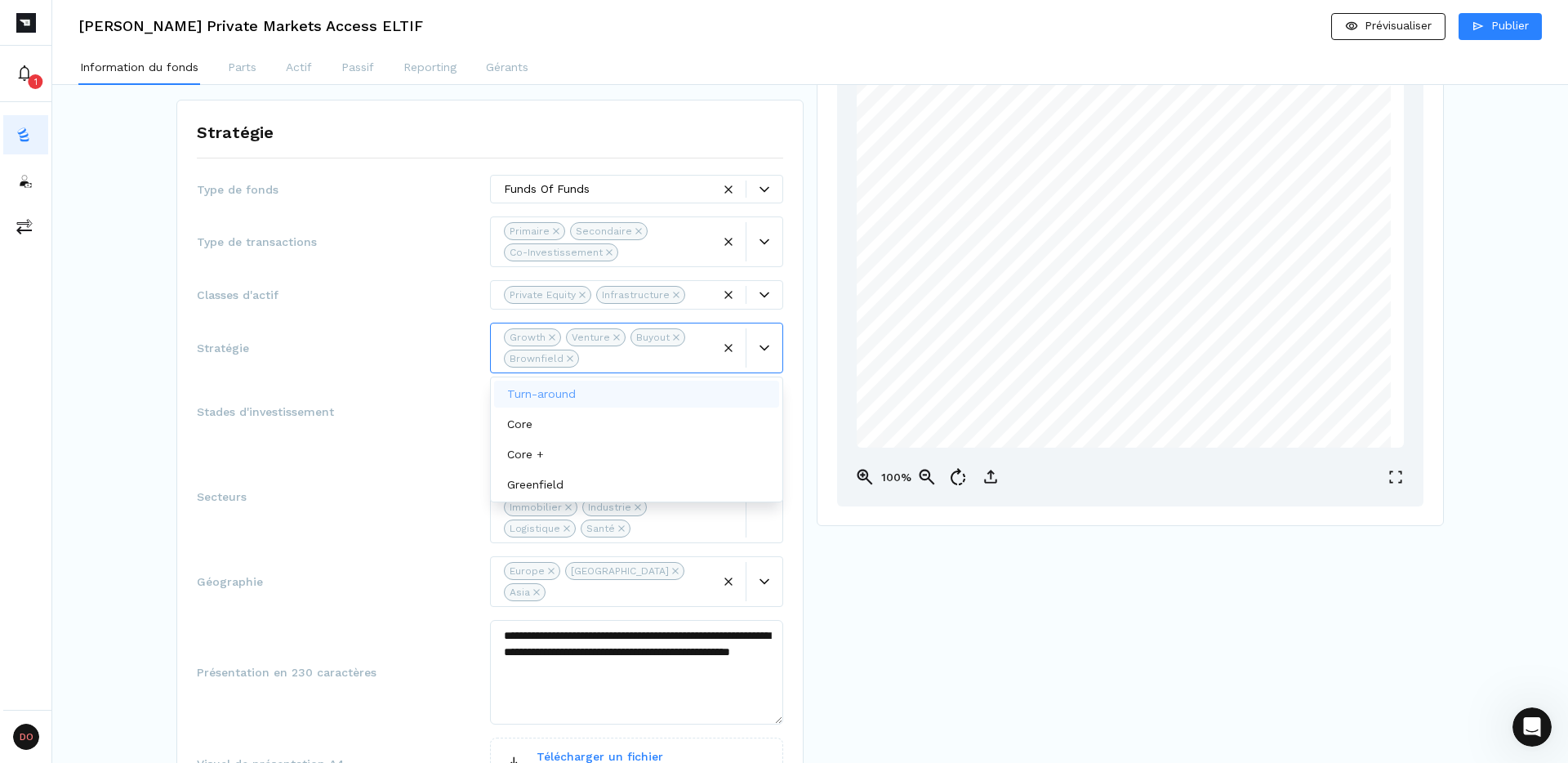
click at [567, 357] on icon "Remove Brownfield" at bounding box center [570, 359] width 7 height 7
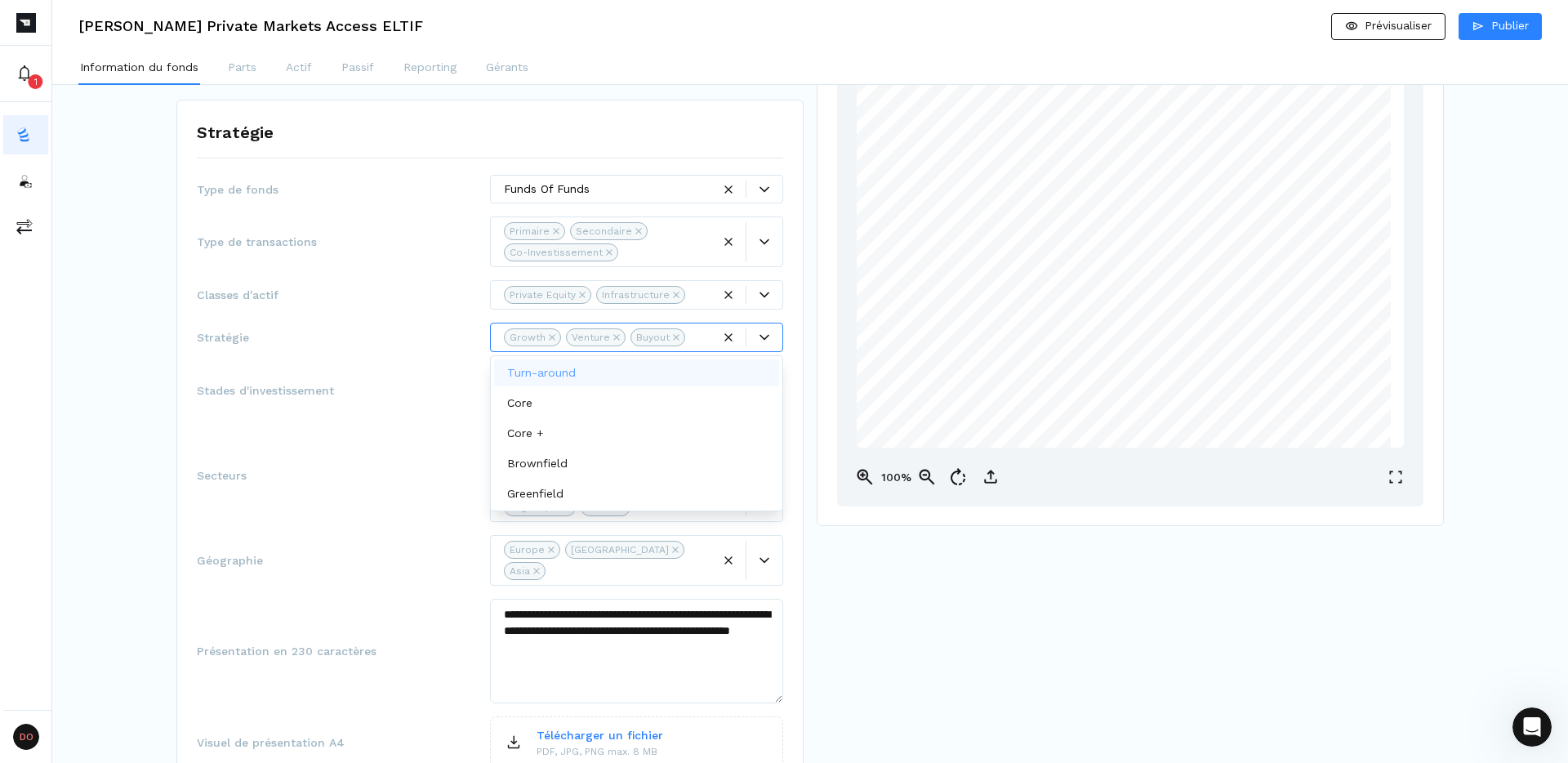
click at [367, 354] on div "**********" at bounding box center [489, 502] width 586 height 656
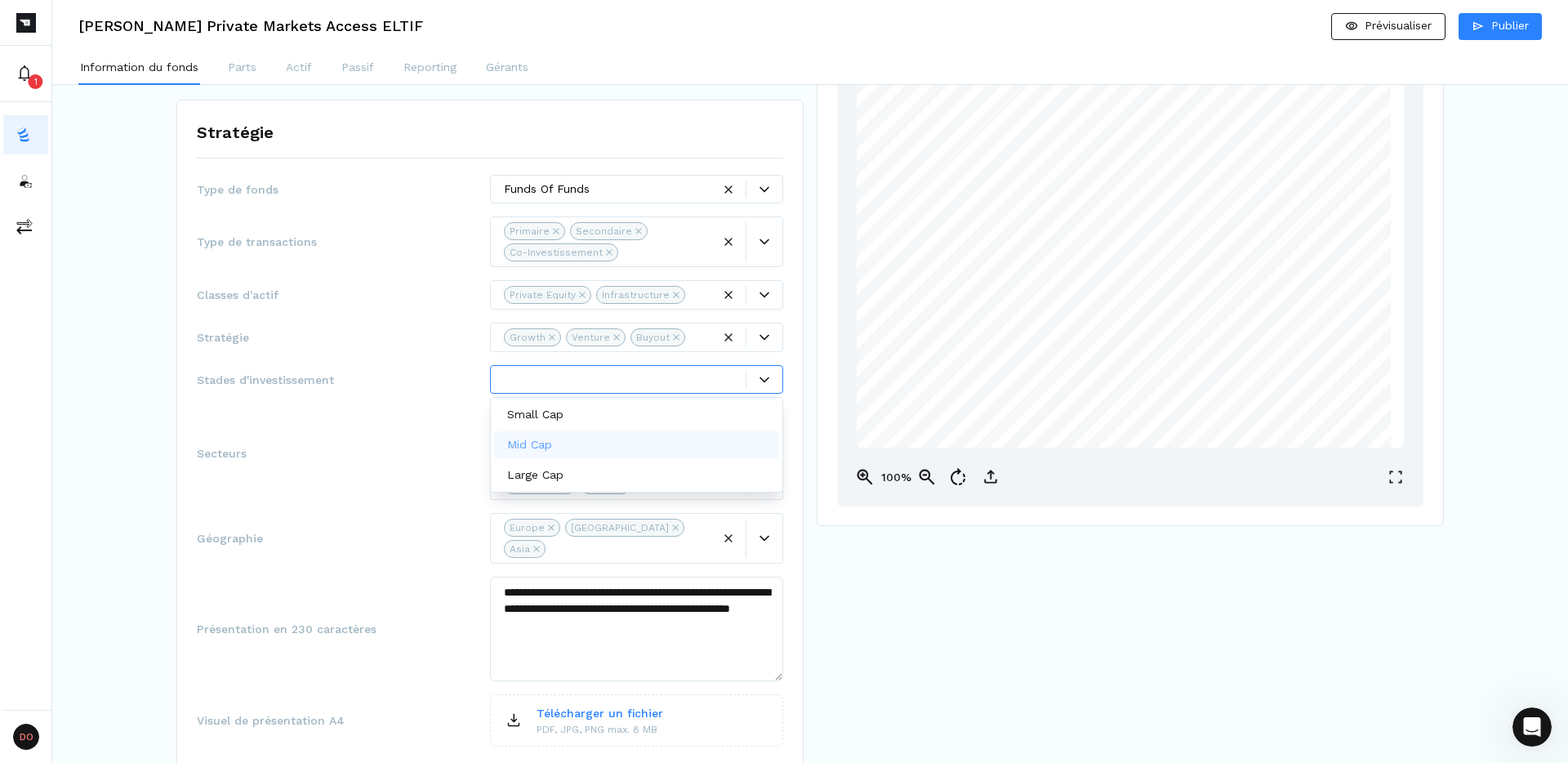
click at [408, 445] on span "Secteurs" at bounding box center [343, 453] width 293 height 16
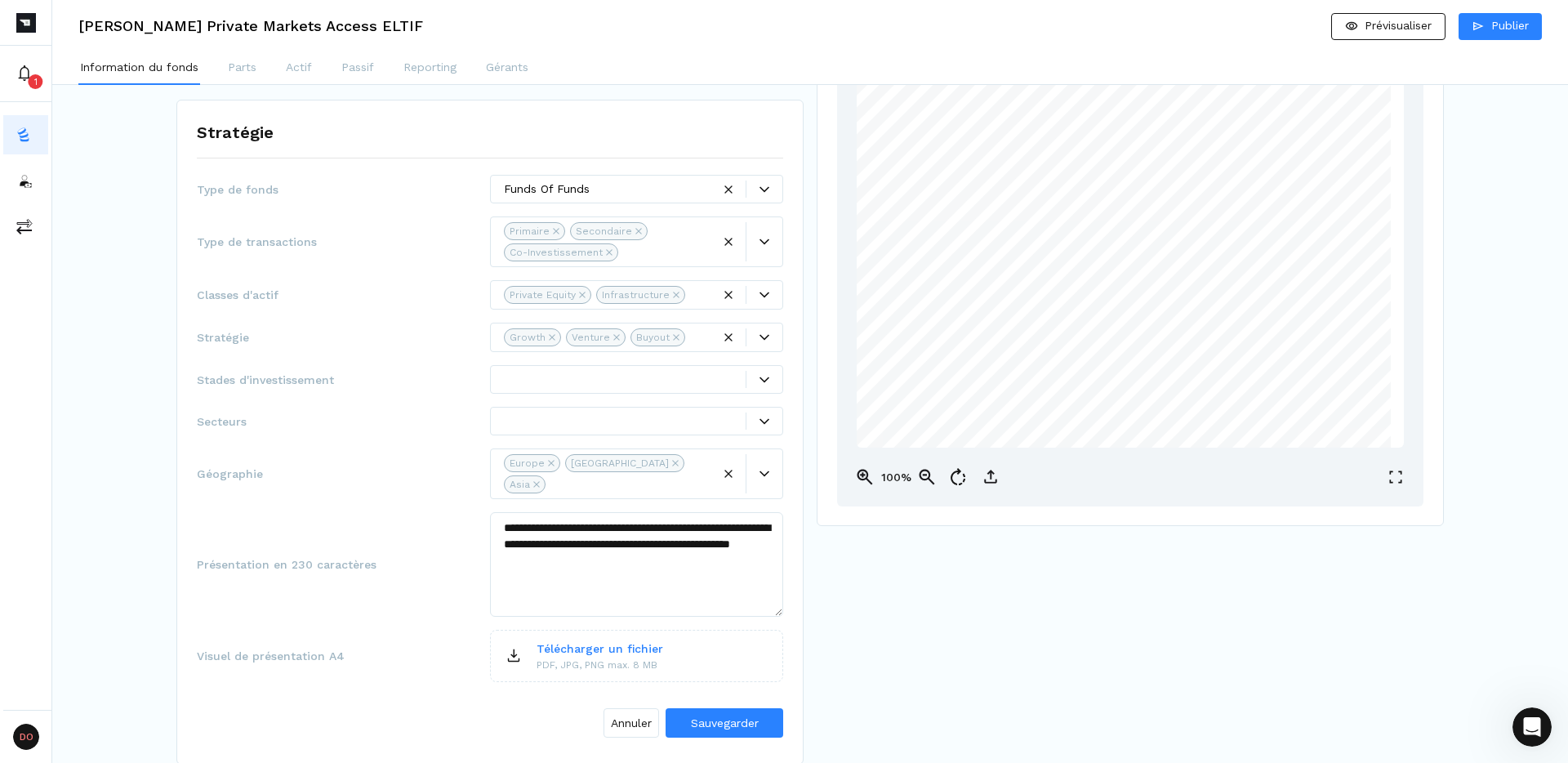
click at [375, 476] on div "Géographie Europe North America Asia" at bounding box center [489, 474] width 586 height 50
click at [712, 716] on span "Sauvegarder" at bounding box center [725, 722] width 68 height 13
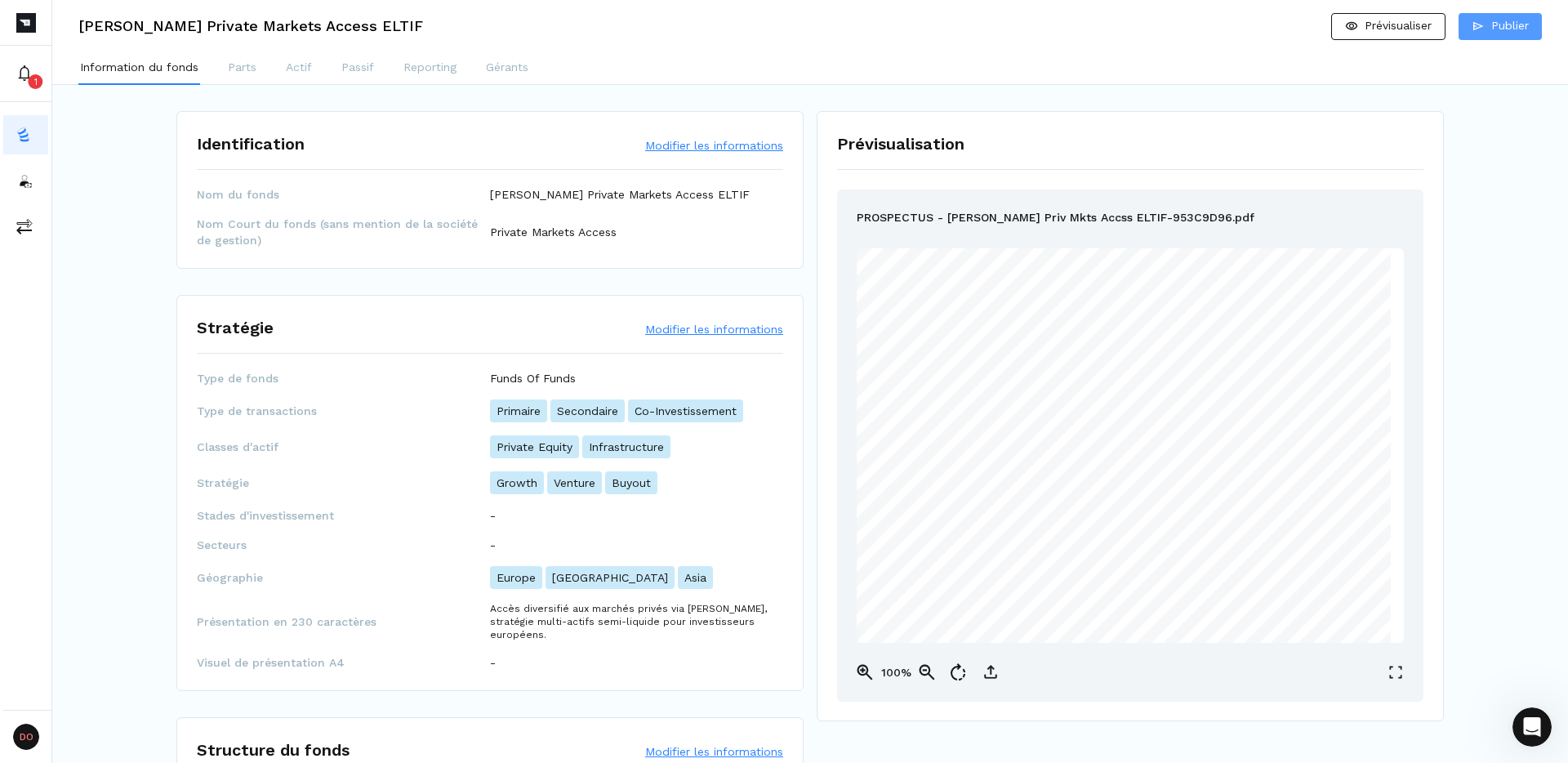
click at [1516, 25] on p "Publier" at bounding box center [1510, 26] width 37 height 17
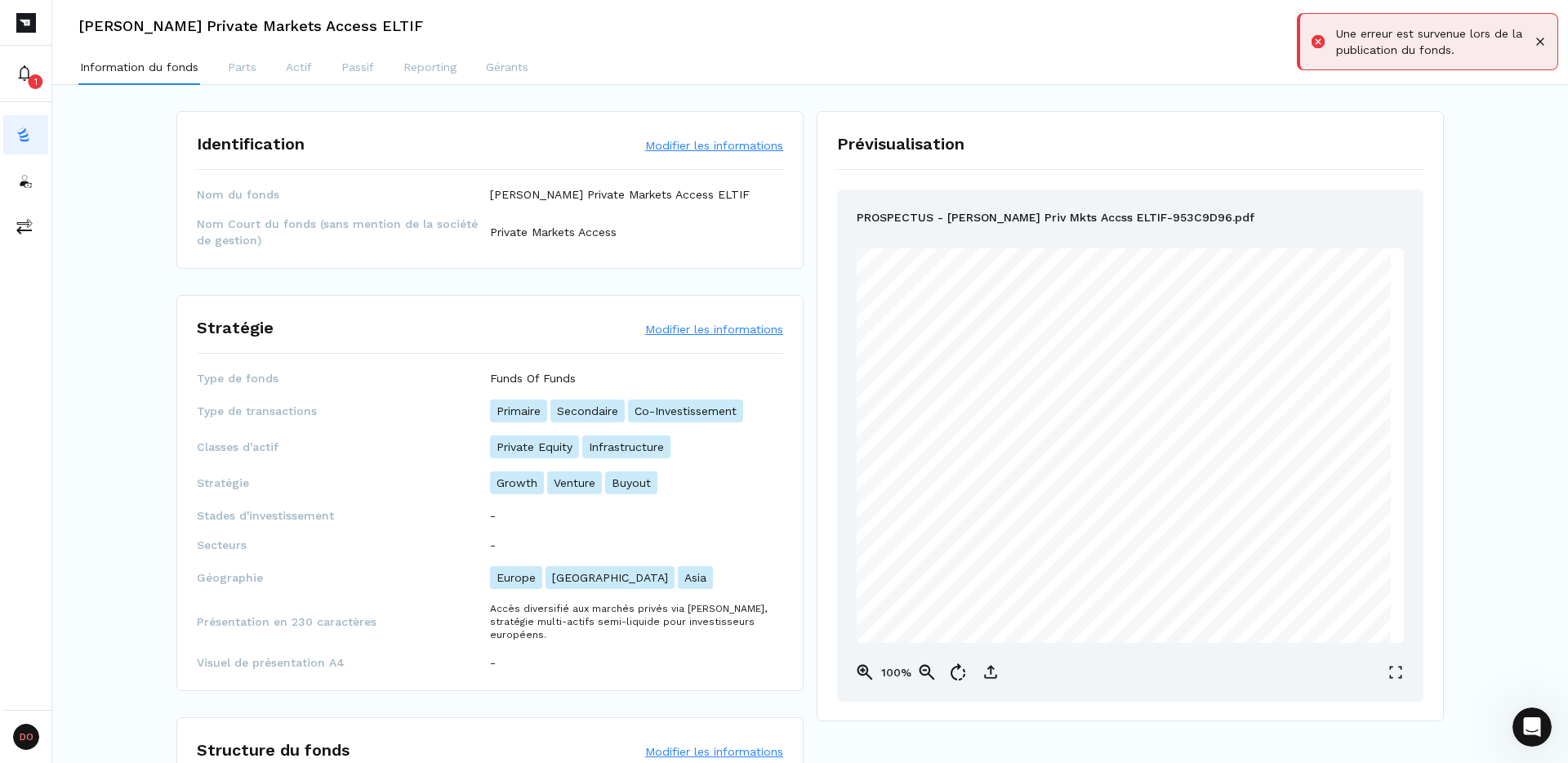
click at [1022, 61] on div "Information du fonds Parts Actif Passif Reporting Gérants" at bounding box center [810, 68] width 1516 height 33
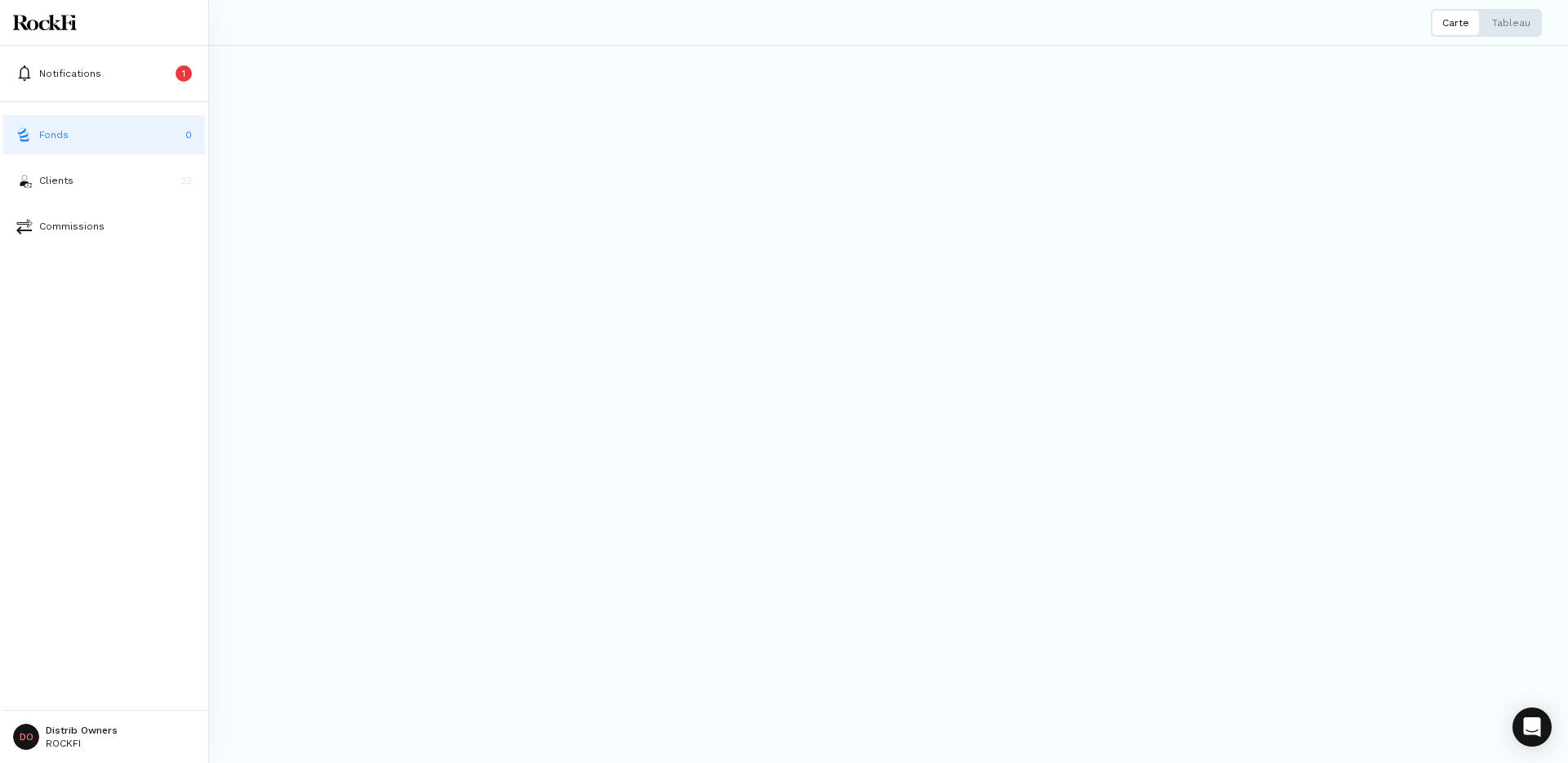
click at [98, 745] on html "Notifications 1 Fonds 0 Clients 22 Commissions DO Distrib Owners ROCKFI Fonds C…" at bounding box center [784, 381] width 1568 height 763
click at [64, 680] on p "Déconnexion" at bounding box center [81, 689] width 70 height 17
